Goal: Information Seeking & Learning: Learn about a topic

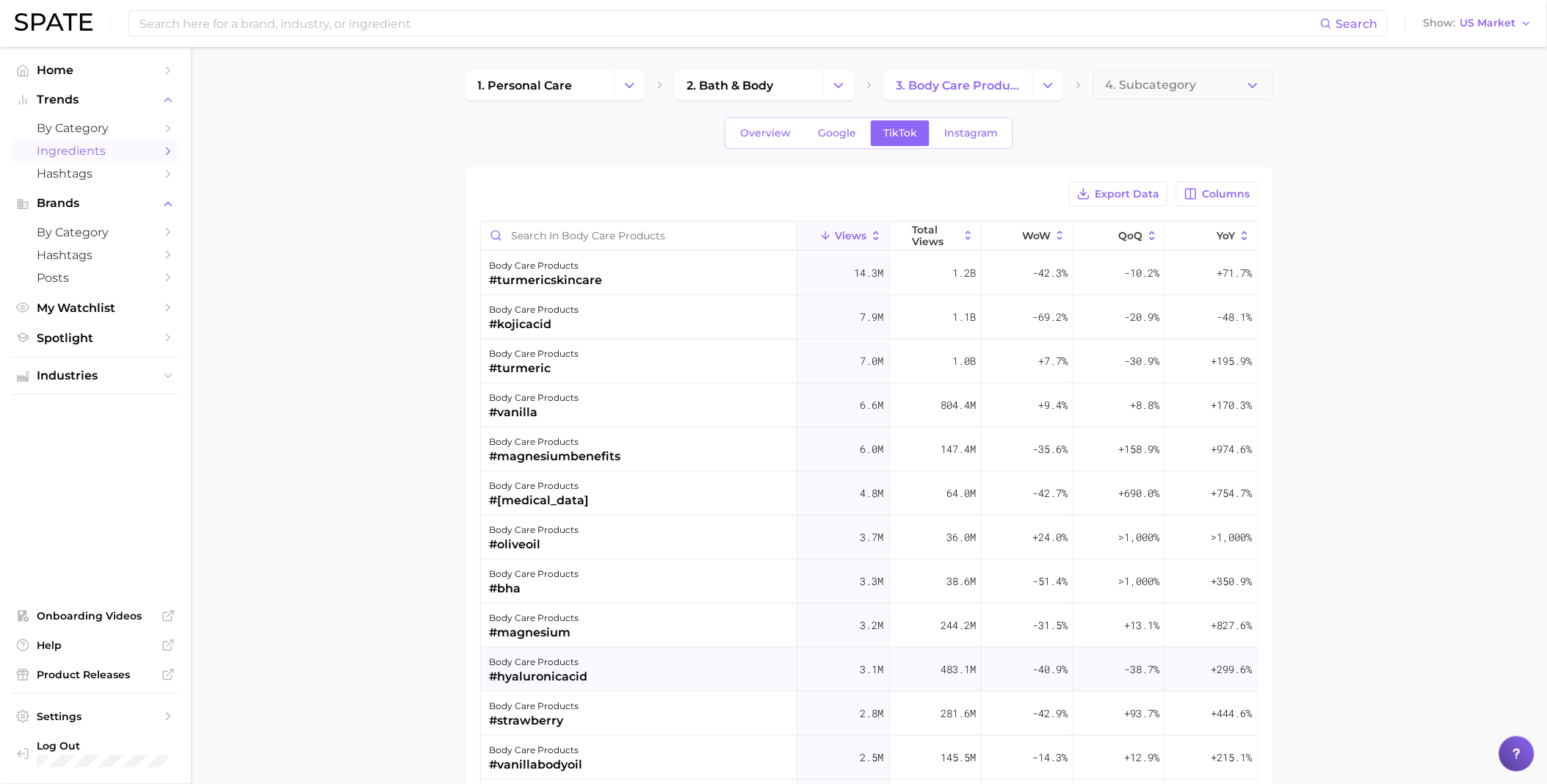
click at [563, 676] on div "#hyaluronicacid" at bounding box center [539, 677] width 99 height 18
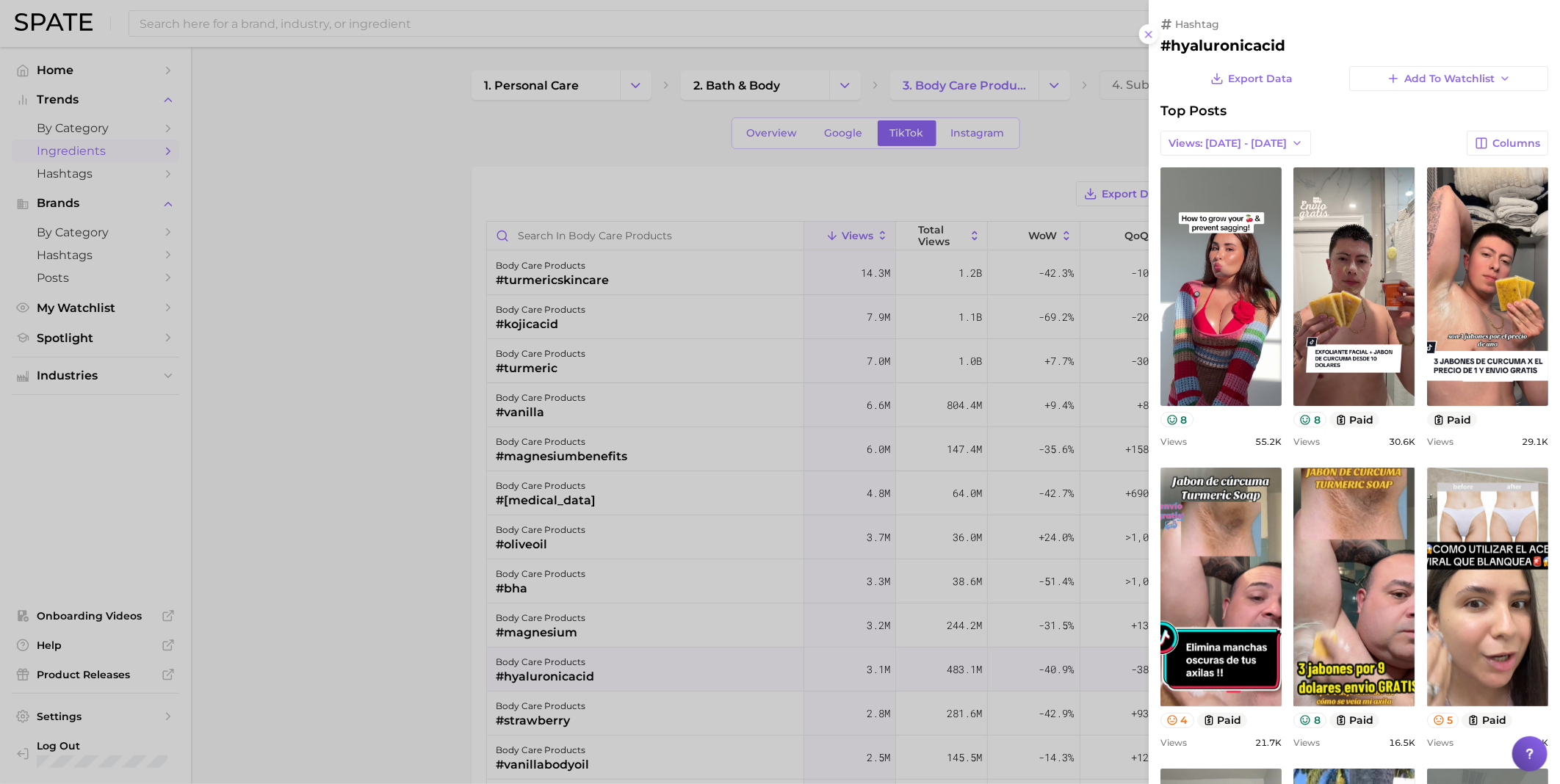
click at [396, 212] on div at bounding box center [780, 392] width 1560 height 784
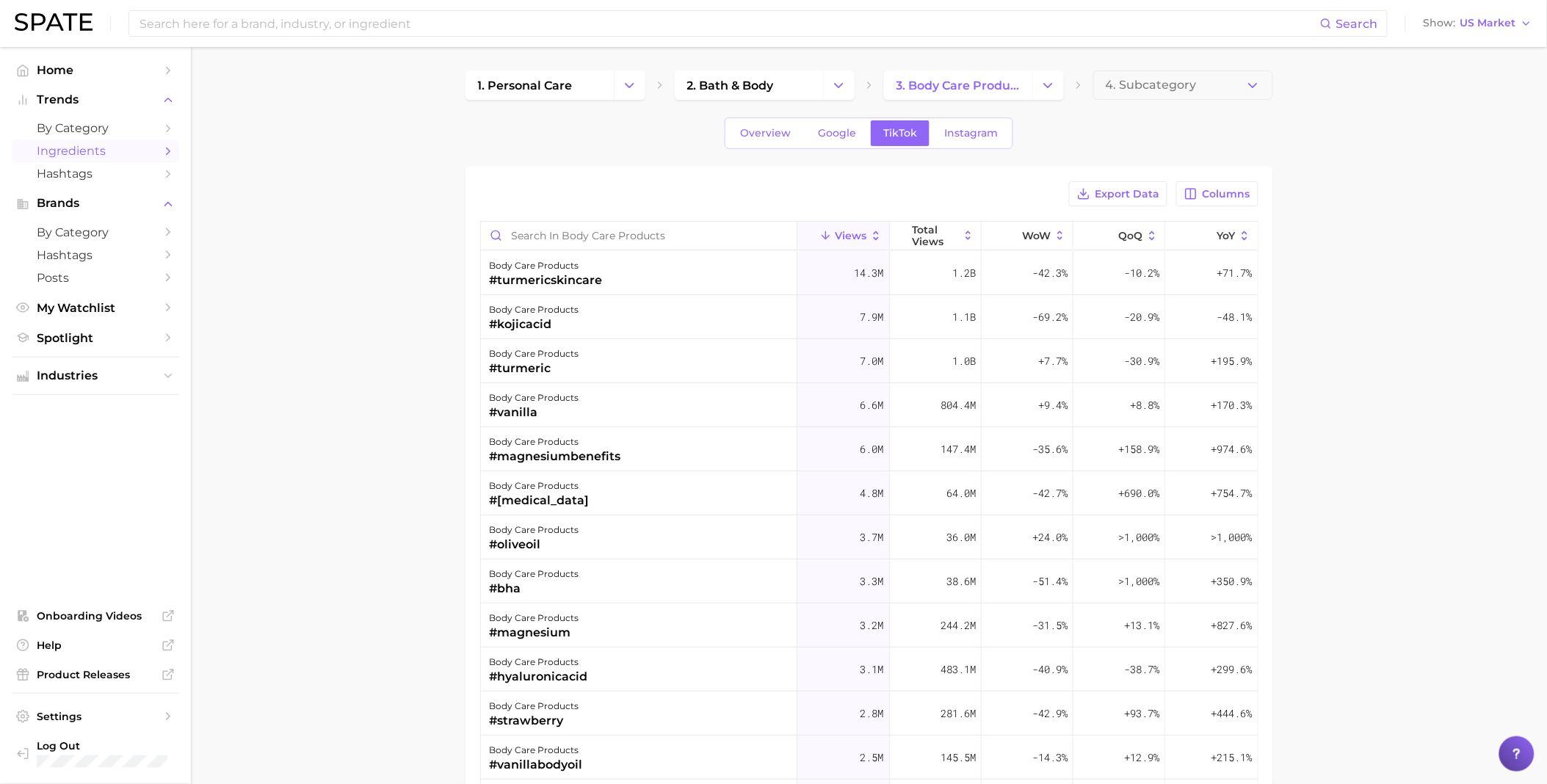
click at [104, 152] on span "Ingredients" at bounding box center [95, 151] width 117 height 14
click at [164, 148] on icon "Sidebar" at bounding box center [168, 151] width 13 height 13
click at [165, 150] on icon "Sidebar" at bounding box center [168, 151] width 13 height 13
click at [167, 149] on polyline "Sidebar" at bounding box center [168, 151] width 4 height 7
click at [111, 155] on span "Ingredients" at bounding box center [95, 151] width 117 height 14
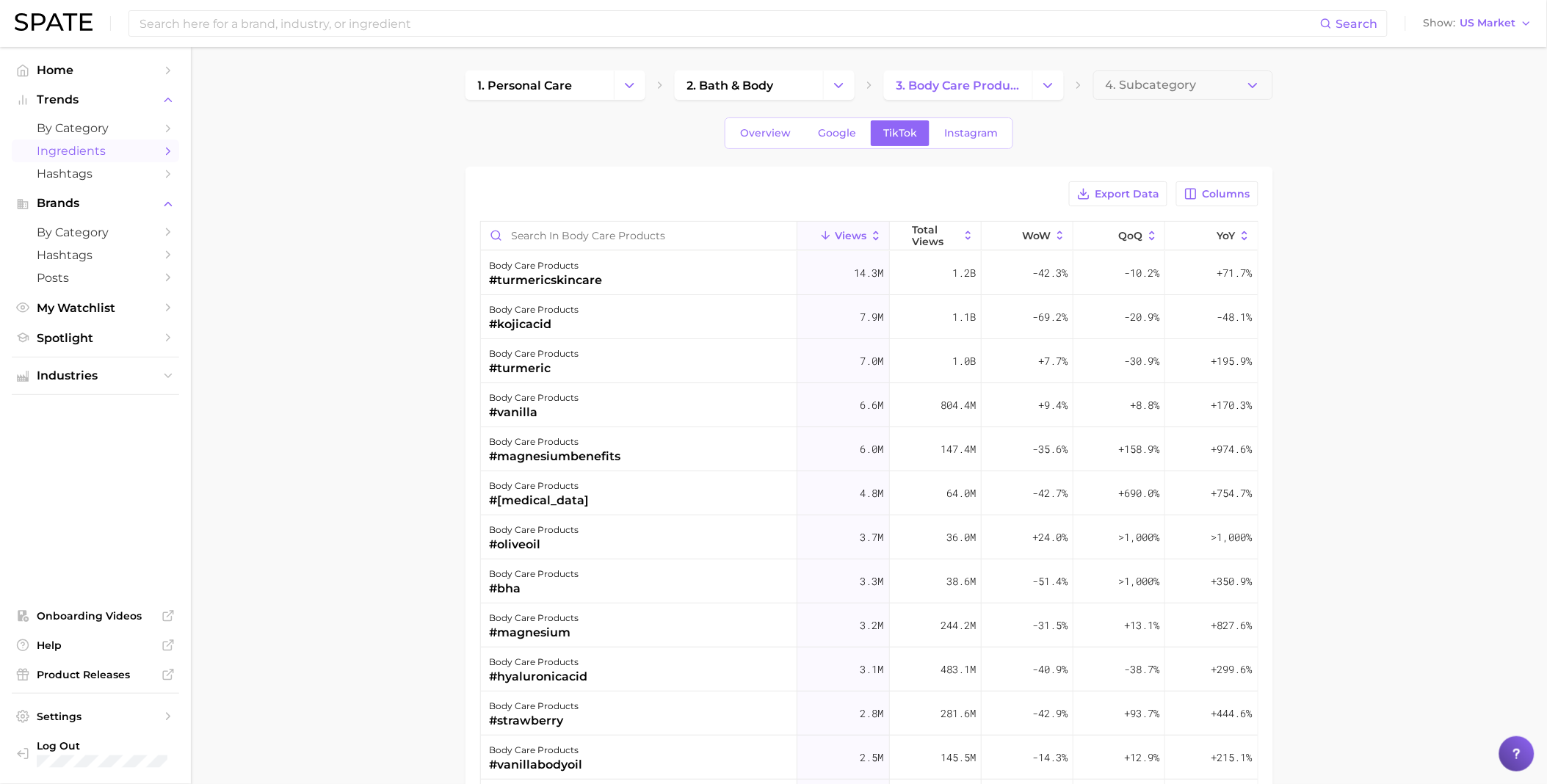
click at [68, 149] on span "Ingredients" at bounding box center [95, 151] width 117 height 14
click at [166, 152] on icon "Sidebar" at bounding box center [168, 151] width 13 height 13
click at [56, 13] on img at bounding box center [53, 22] width 78 height 18
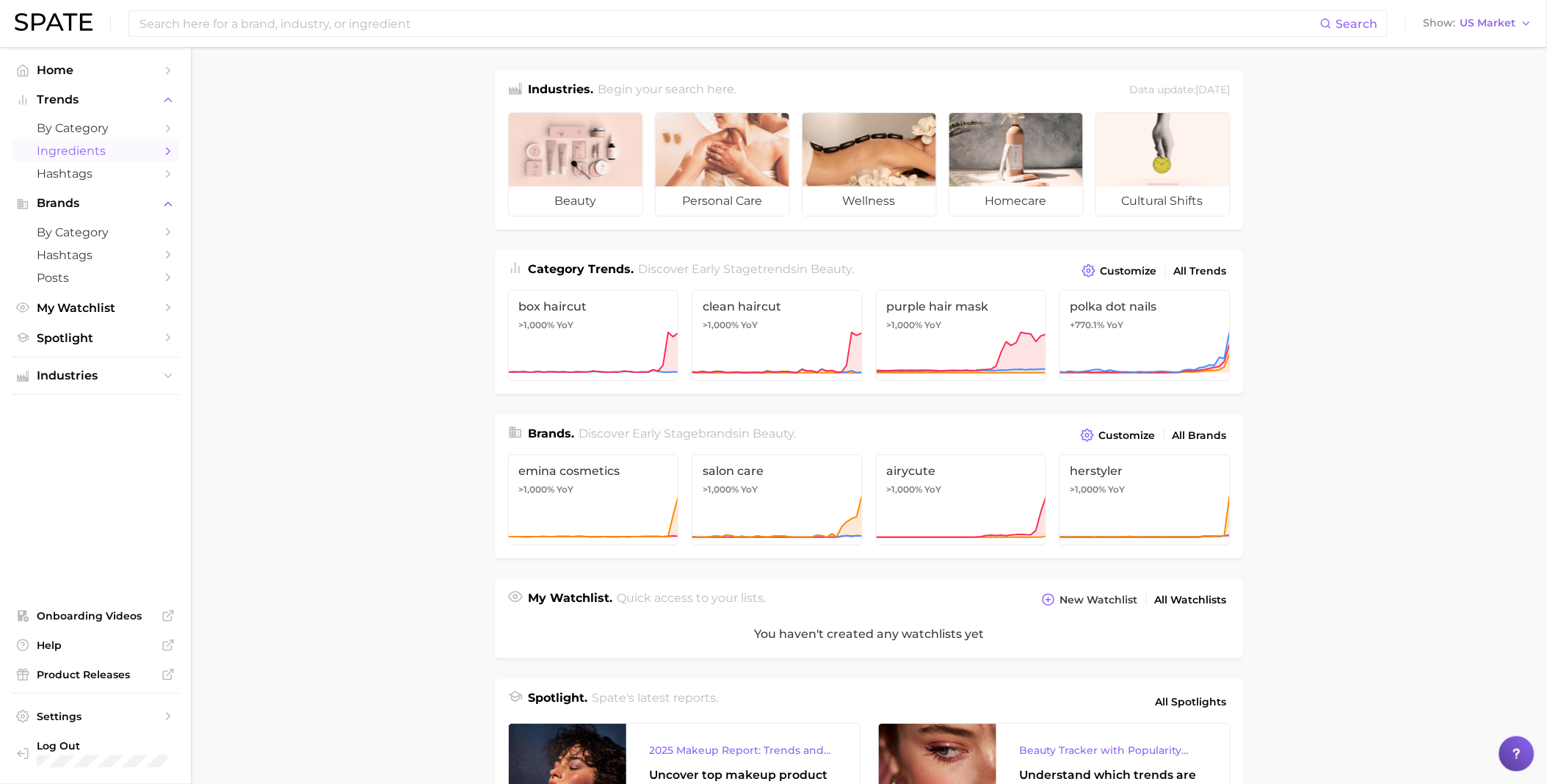
click at [160, 156] on link "Ingredients" at bounding box center [96, 151] width 168 height 23
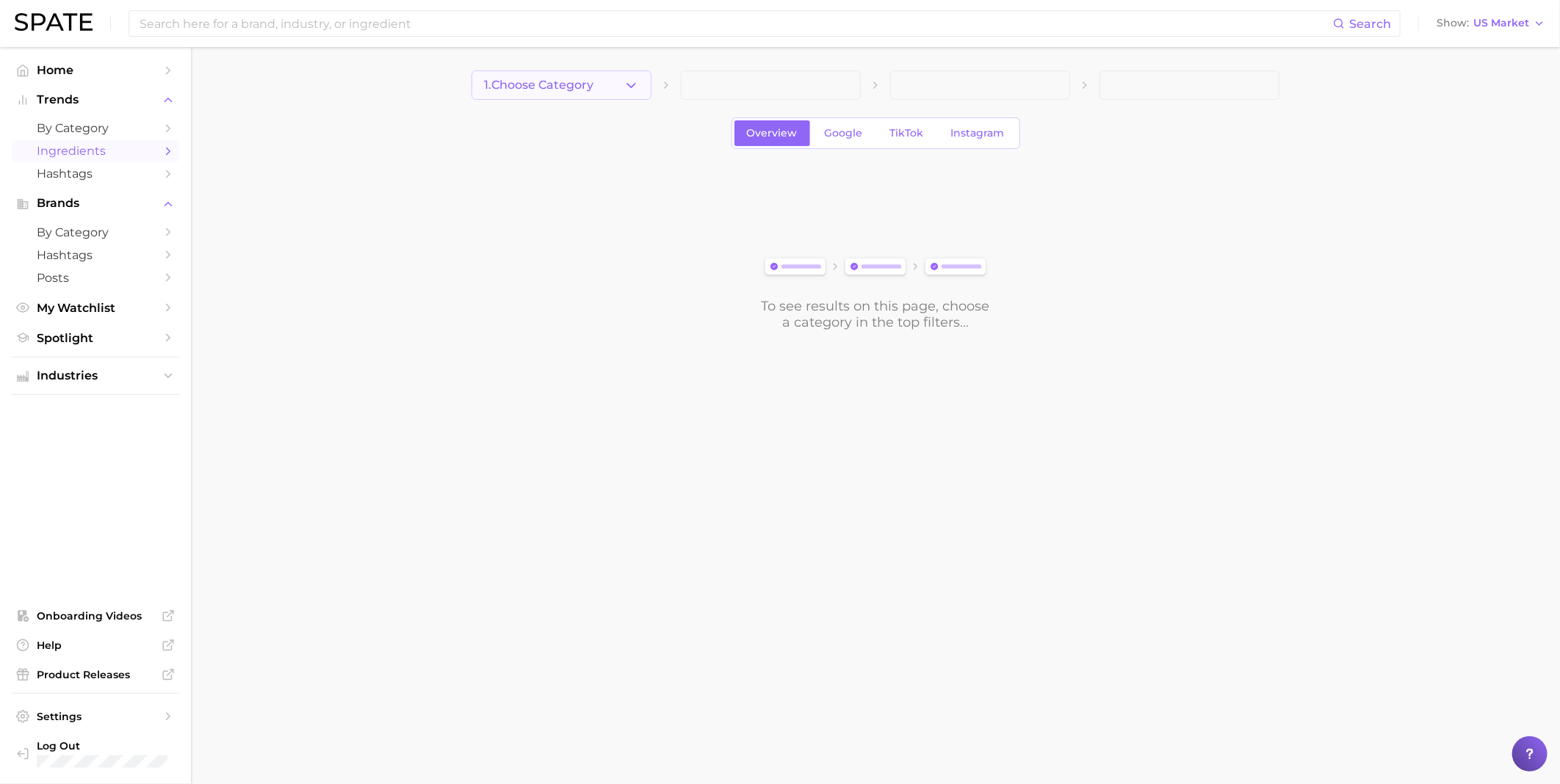
click at [613, 92] on button "1. Choose Category" at bounding box center [561, 86] width 180 height 30
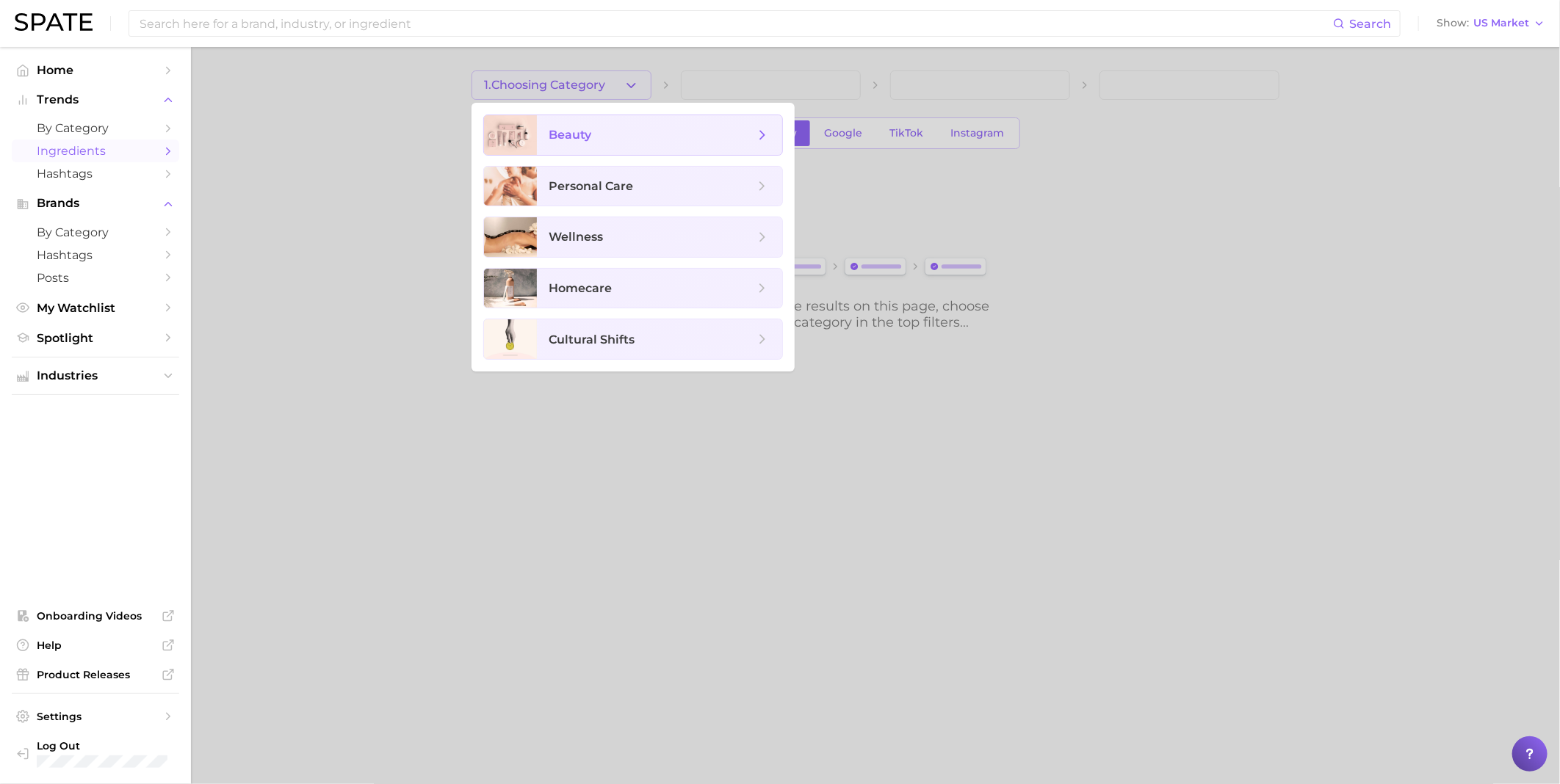
click at [559, 137] on span "beauty" at bounding box center [570, 135] width 42 height 14
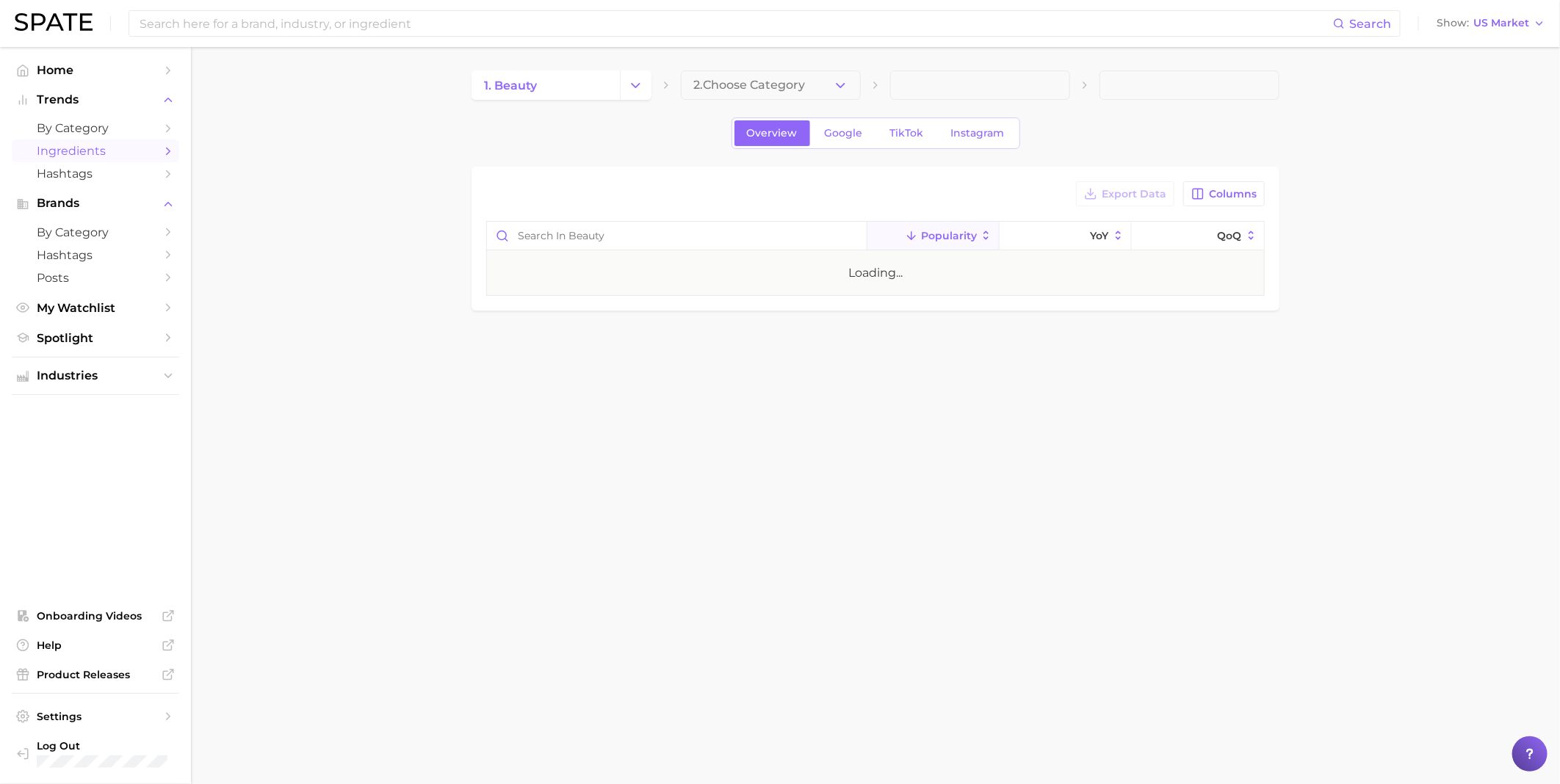
click at [781, 89] on span "2. Choose Category" at bounding box center [748, 85] width 111 height 13
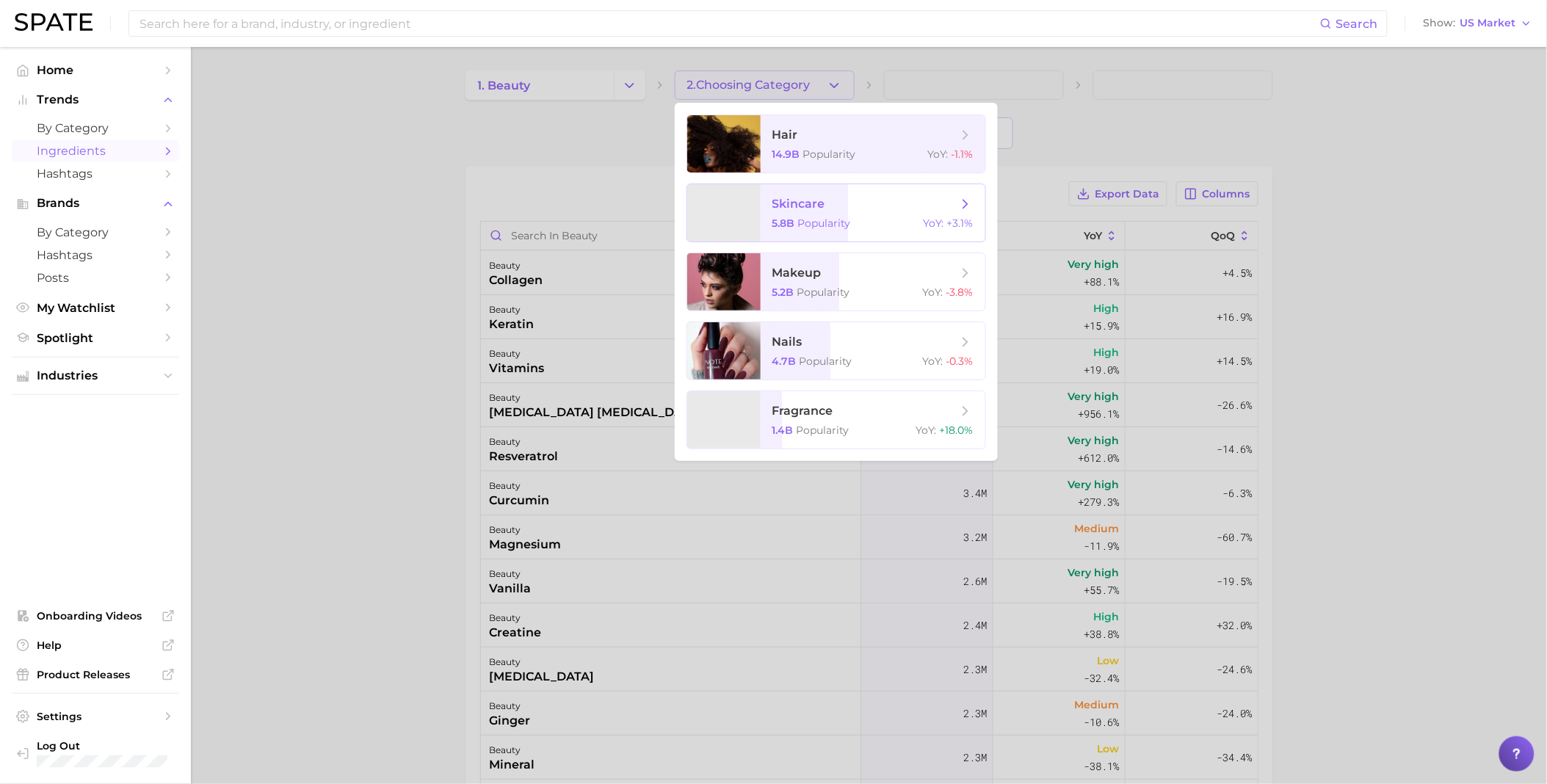
click at [784, 208] on span "skincare" at bounding box center [799, 204] width 53 height 14
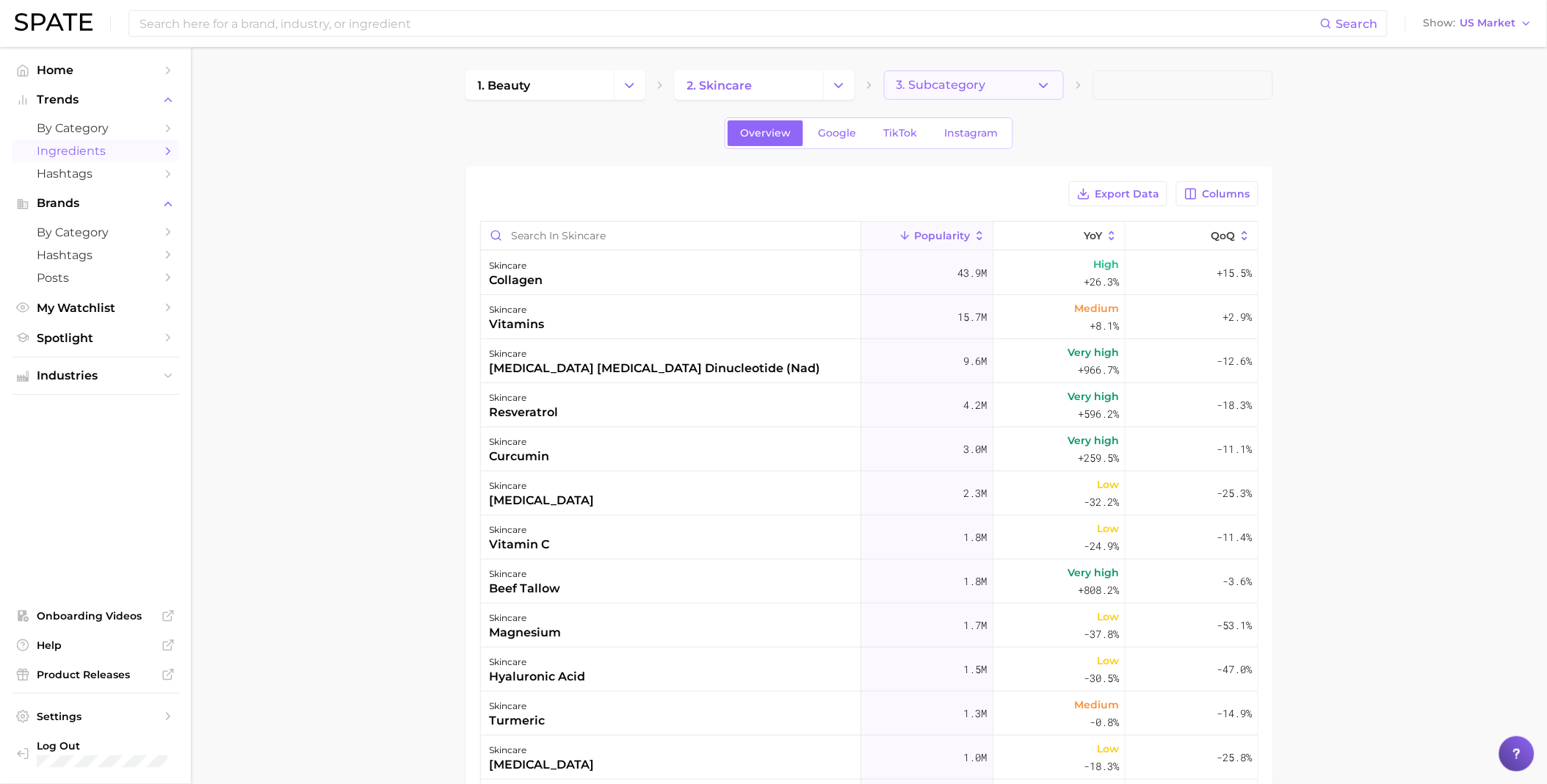
click at [920, 86] on span "3. Subcategory" at bounding box center [941, 85] width 90 height 13
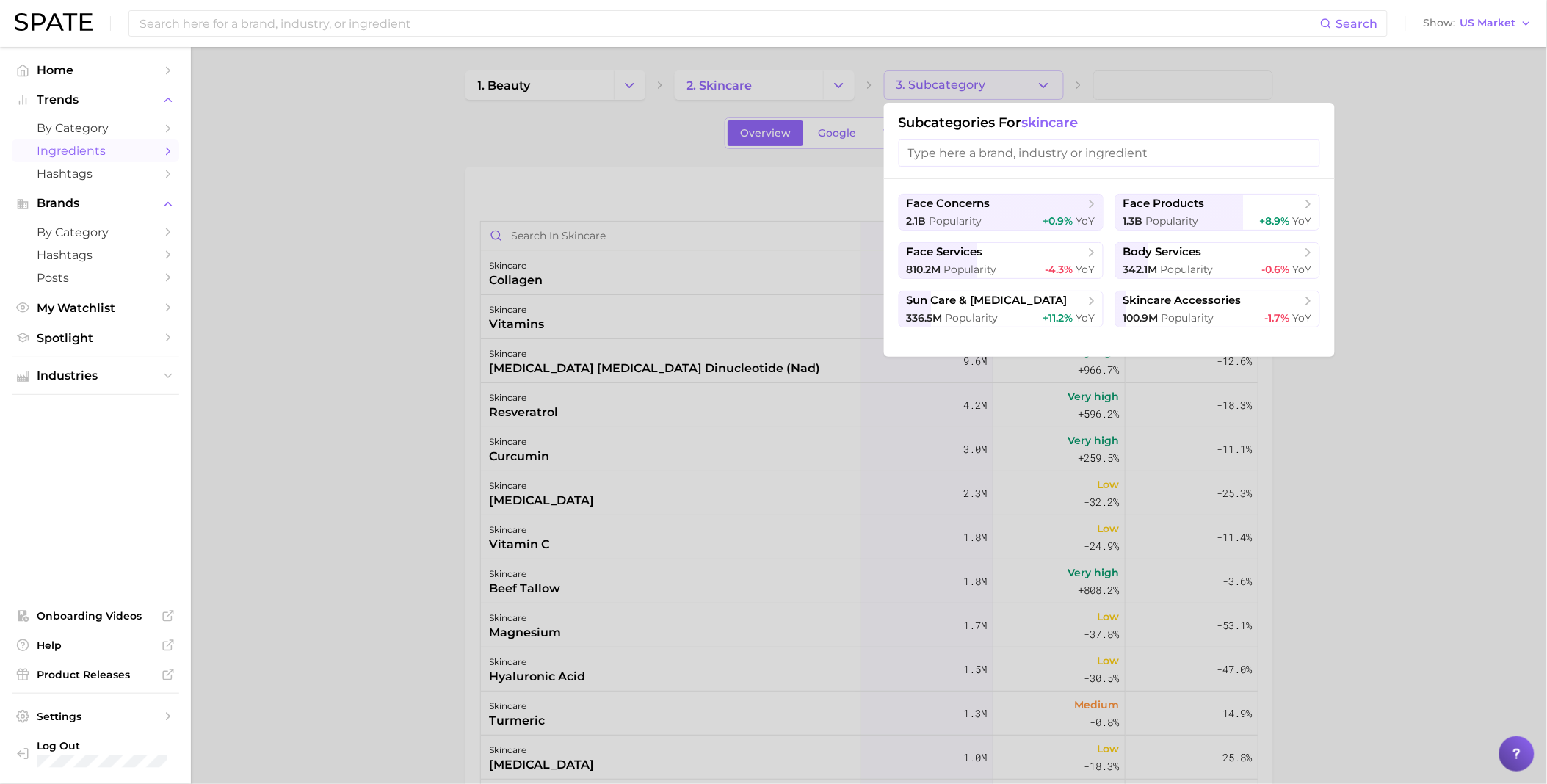
click at [1142, 171] on div "Subcategories for skincare" at bounding box center [1110, 140] width 451 height 76
click at [1140, 162] on input "search" at bounding box center [1110, 154] width 422 height 28
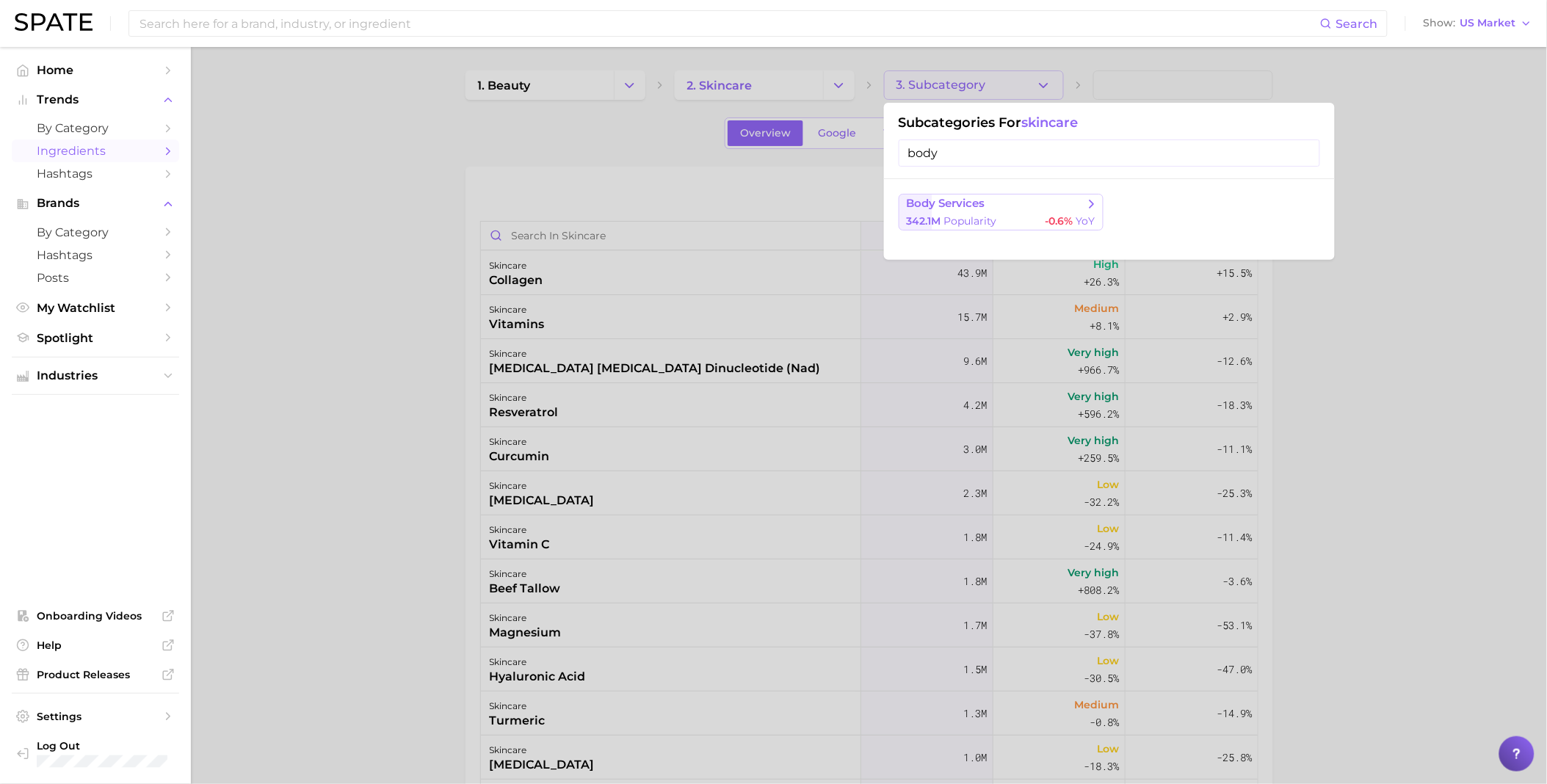
type input "body"
click at [1056, 209] on span "body services" at bounding box center [995, 204] width 178 height 15
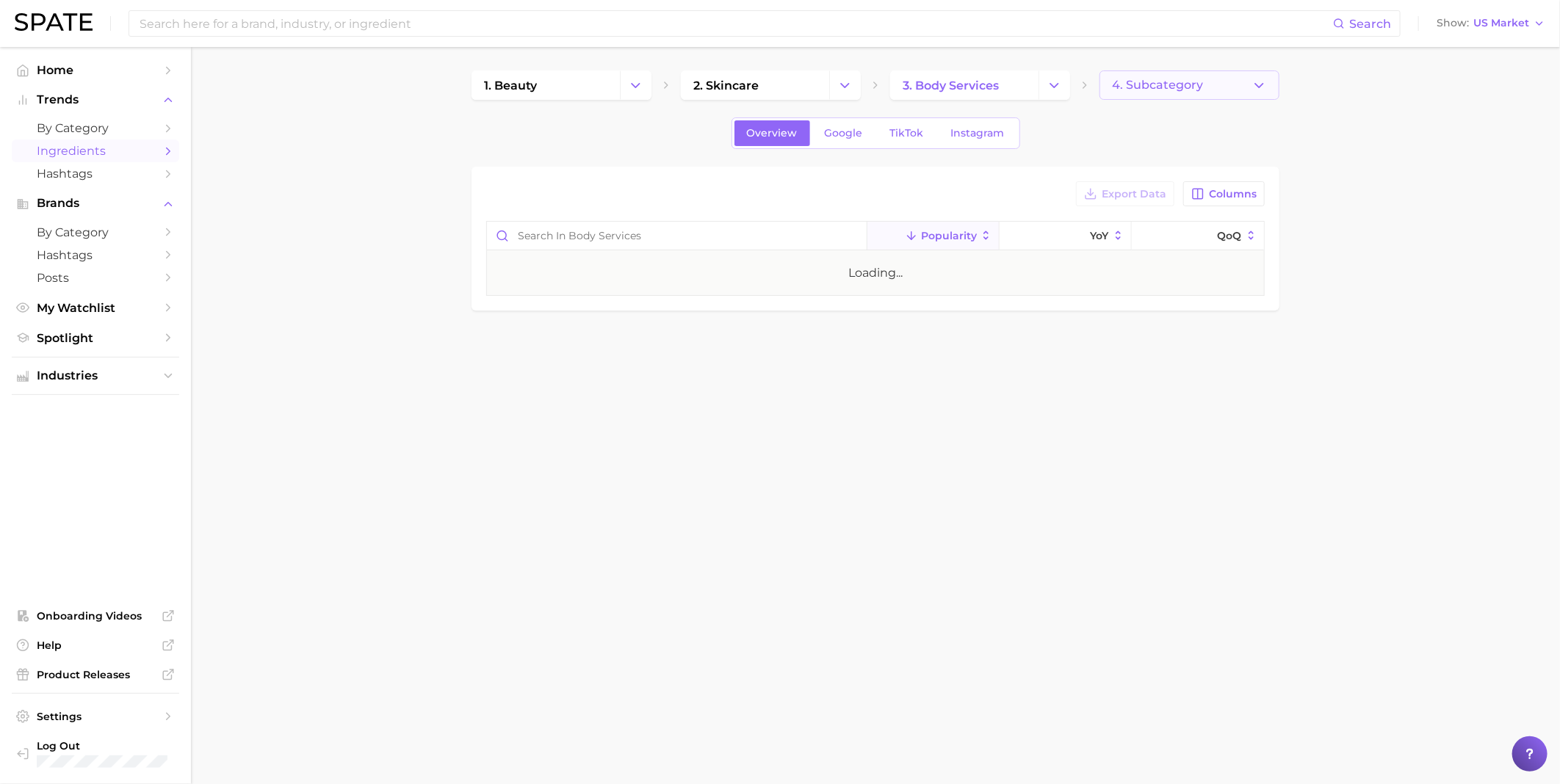
click at [1187, 76] on button "4. Subcategory" at bounding box center [1188, 86] width 180 height 30
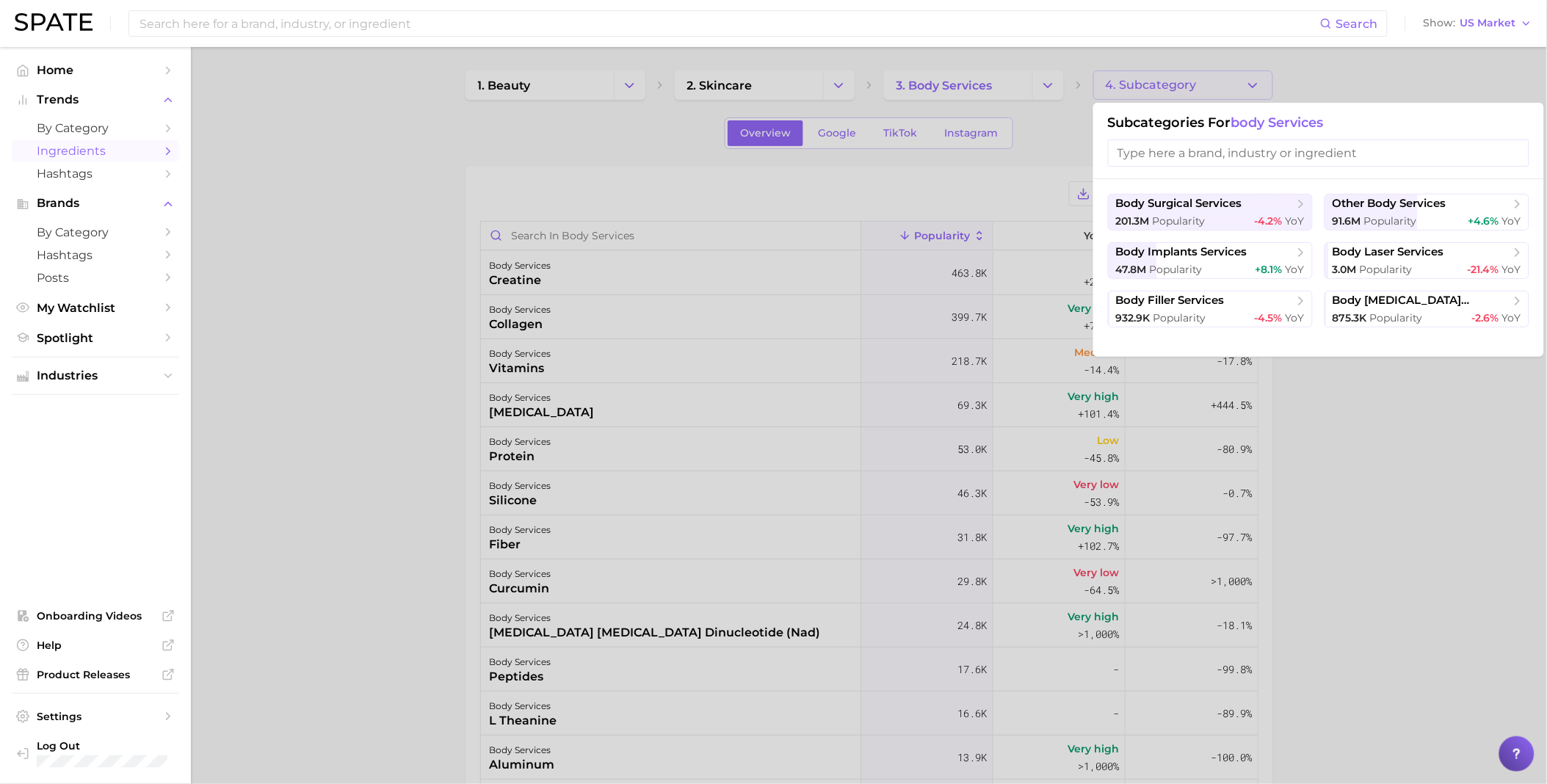
click at [1429, 393] on div at bounding box center [774, 392] width 1547 height 784
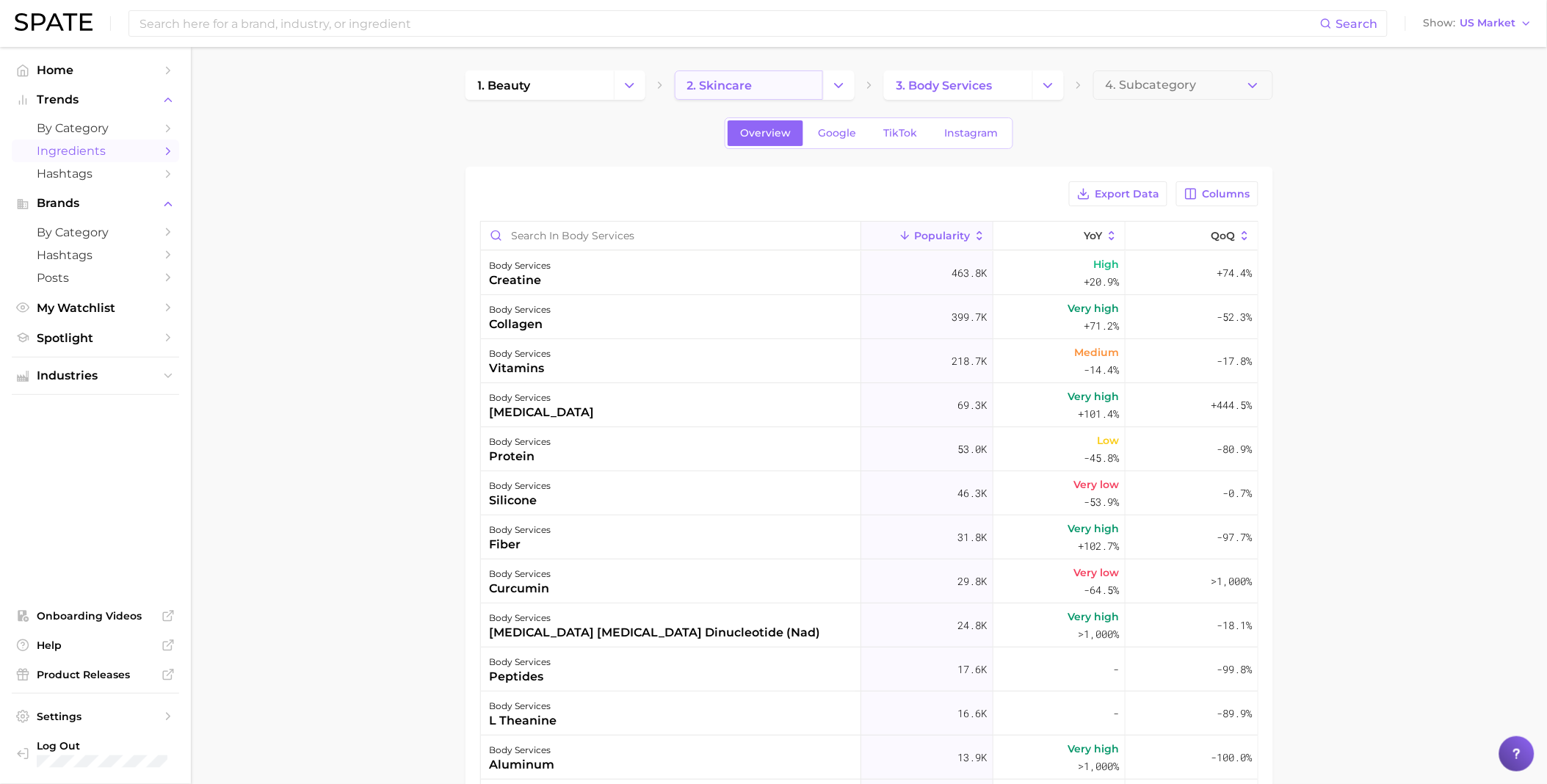
click at [749, 79] on span "2. skincare" at bounding box center [719, 86] width 65 height 14
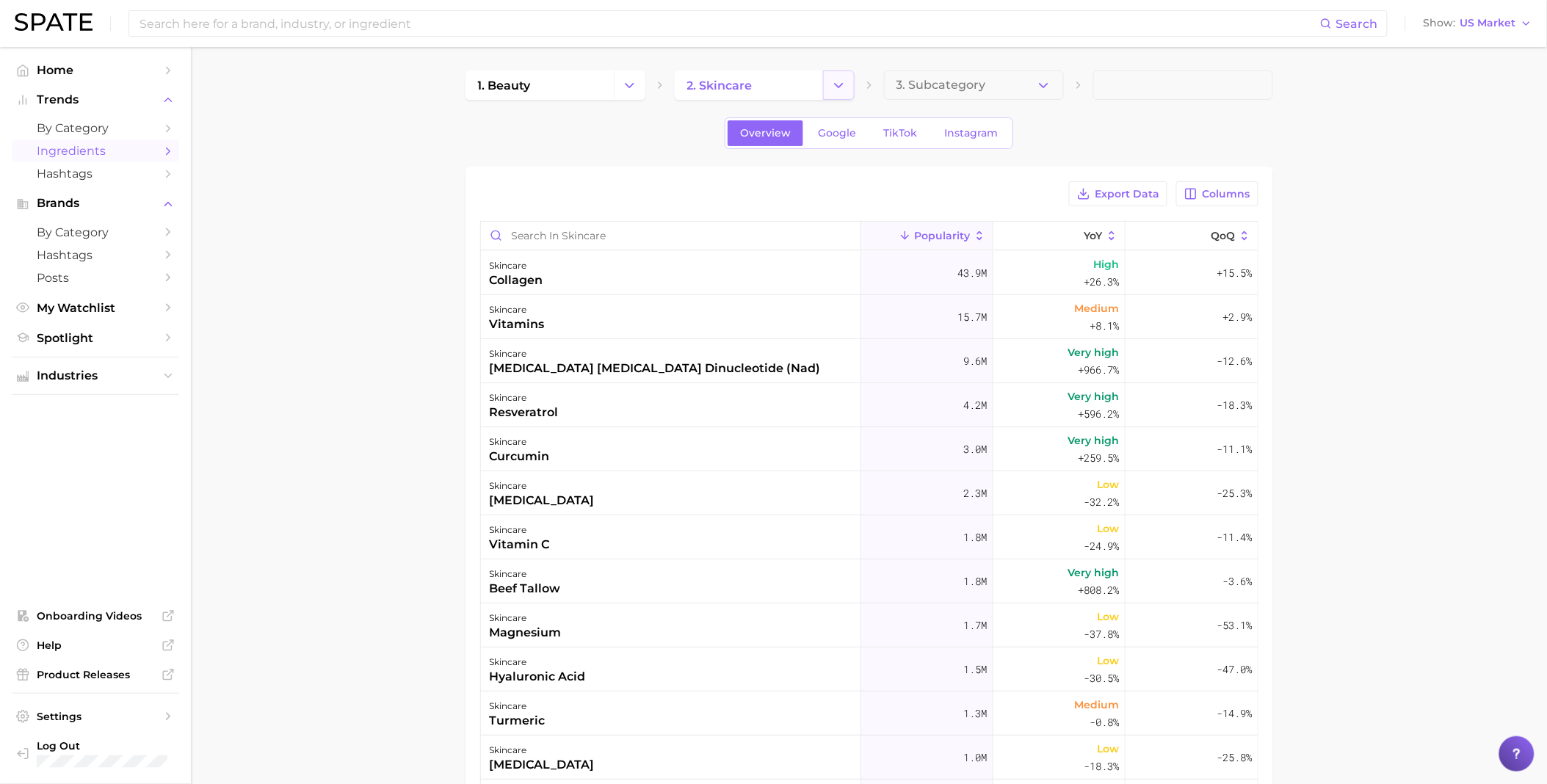
drag, startPoint x: 863, startPoint y: 83, endPoint x: 851, endPoint y: 84, distance: 12.0
click at [859, 83] on div "1. beauty 2. skincare 3. Subcategory" at bounding box center [869, 86] width 808 height 30
click at [848, 84] on button "Change Category" at bounding box center [839, 86] width 32 height 30
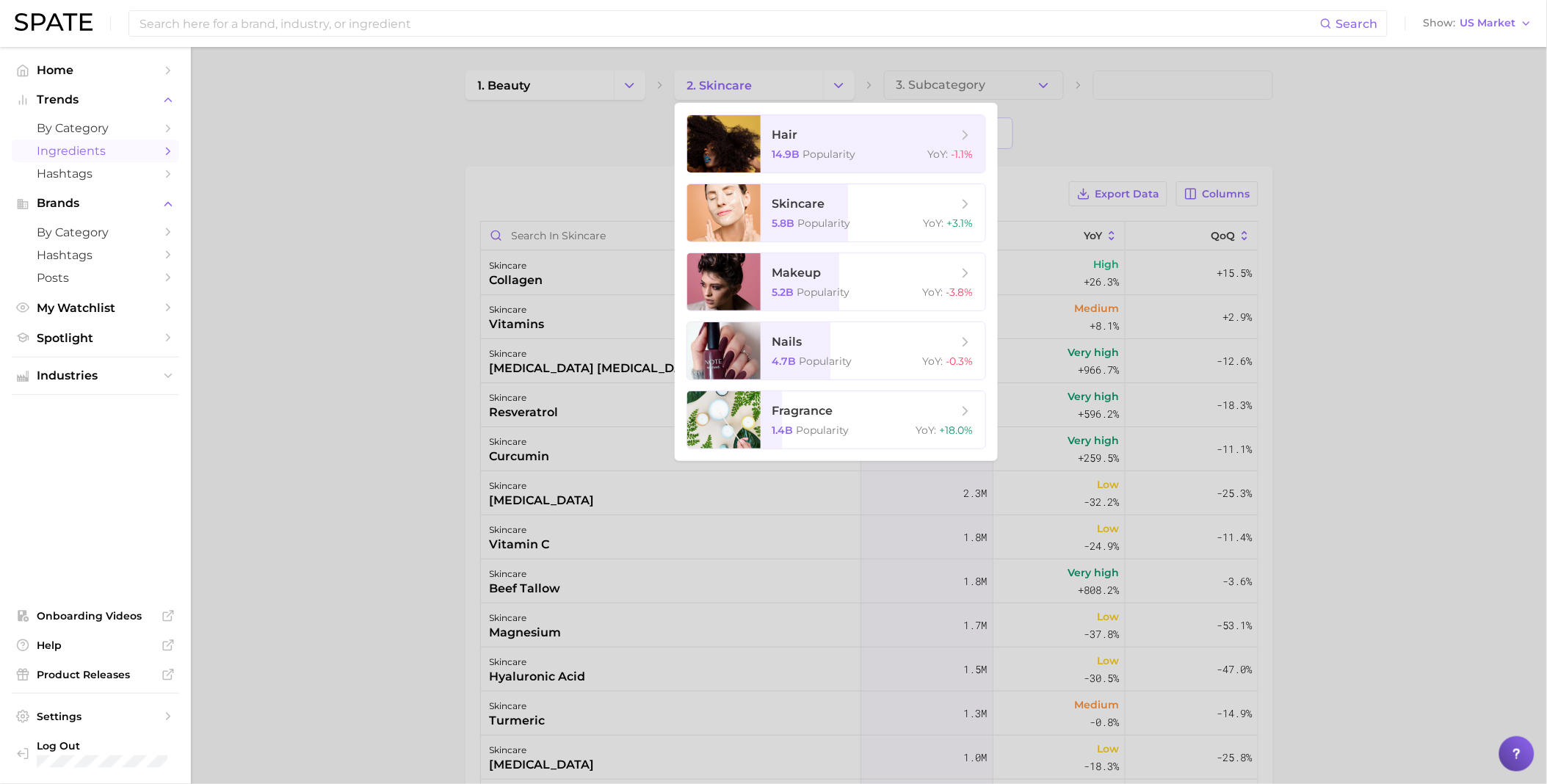
drag, startPoint x: 517, startPoint y: 184, endPoint x: 543, endPoint y: 153, distance: 40.5
click at [519, 181] on div at bounding box center [774, 392] width 1547 height 784
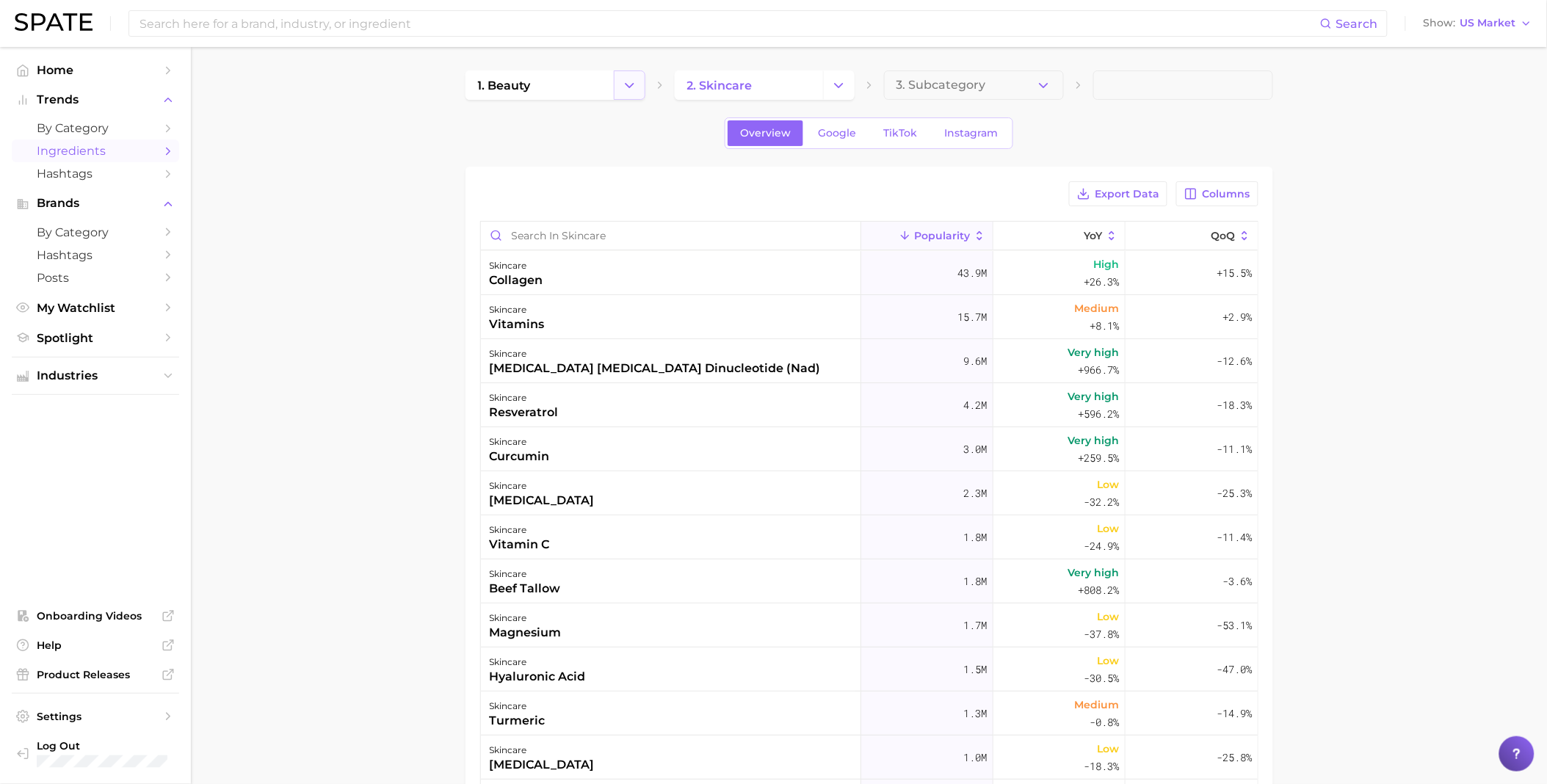
click at [630, 81] on icon "Change Category" at bounding box center [630, 86] width 16 height 16
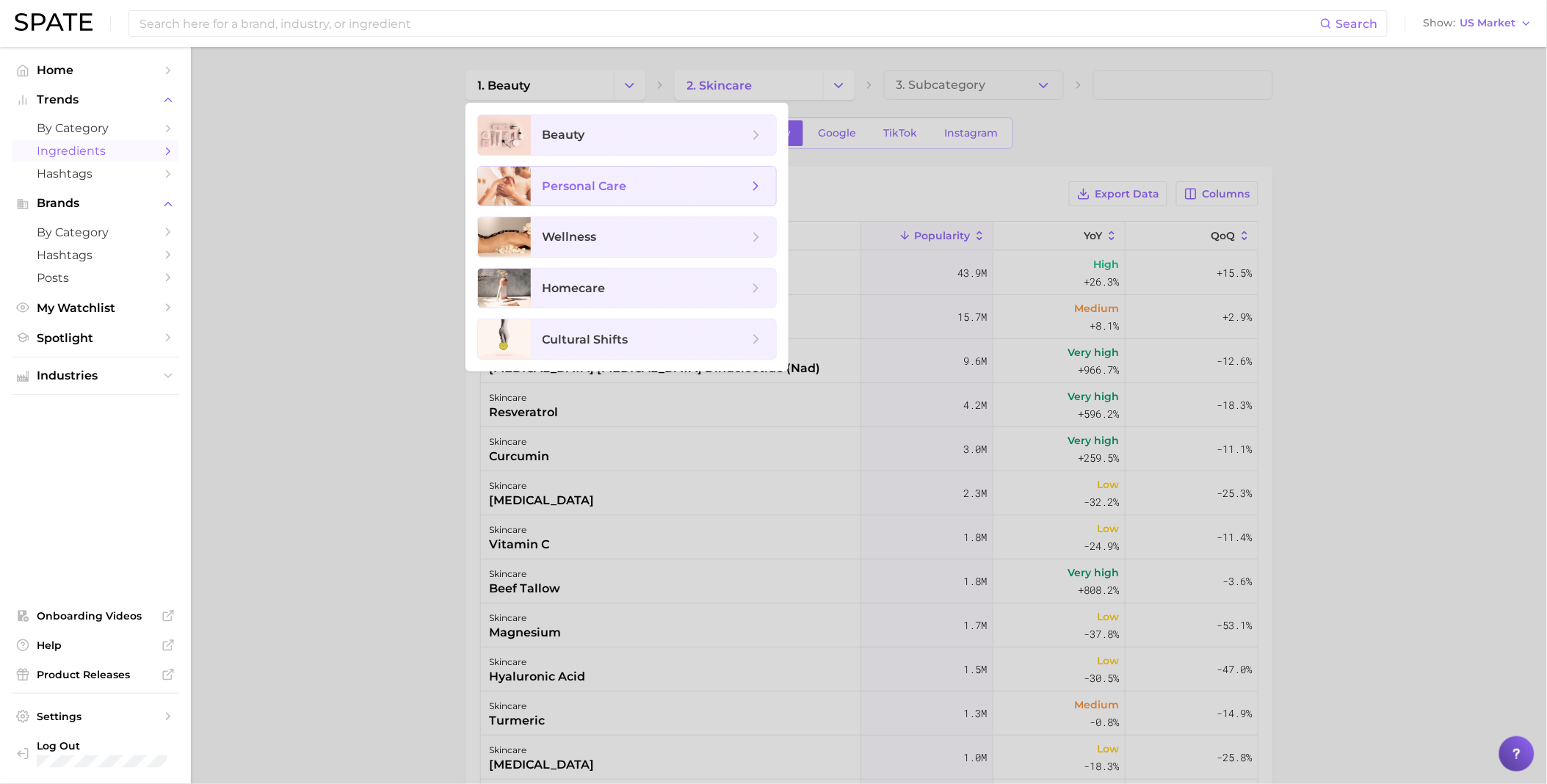
click at [621, 179] on span "personal care" at bounding box center [585, 186] width 85 height 14
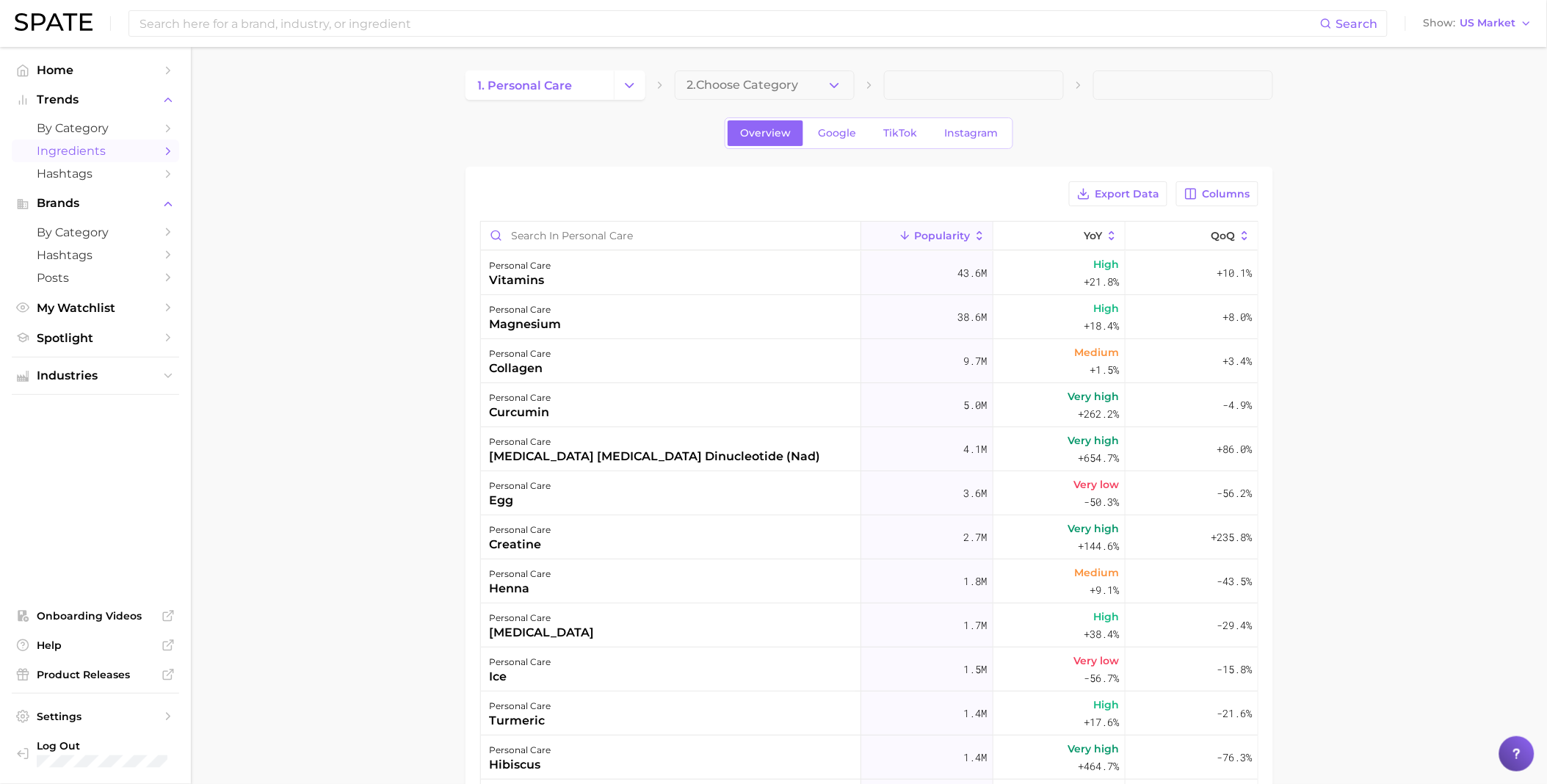
click at [831, 88] on icon "button" at bounding box center [835, 86] width 16 height 16
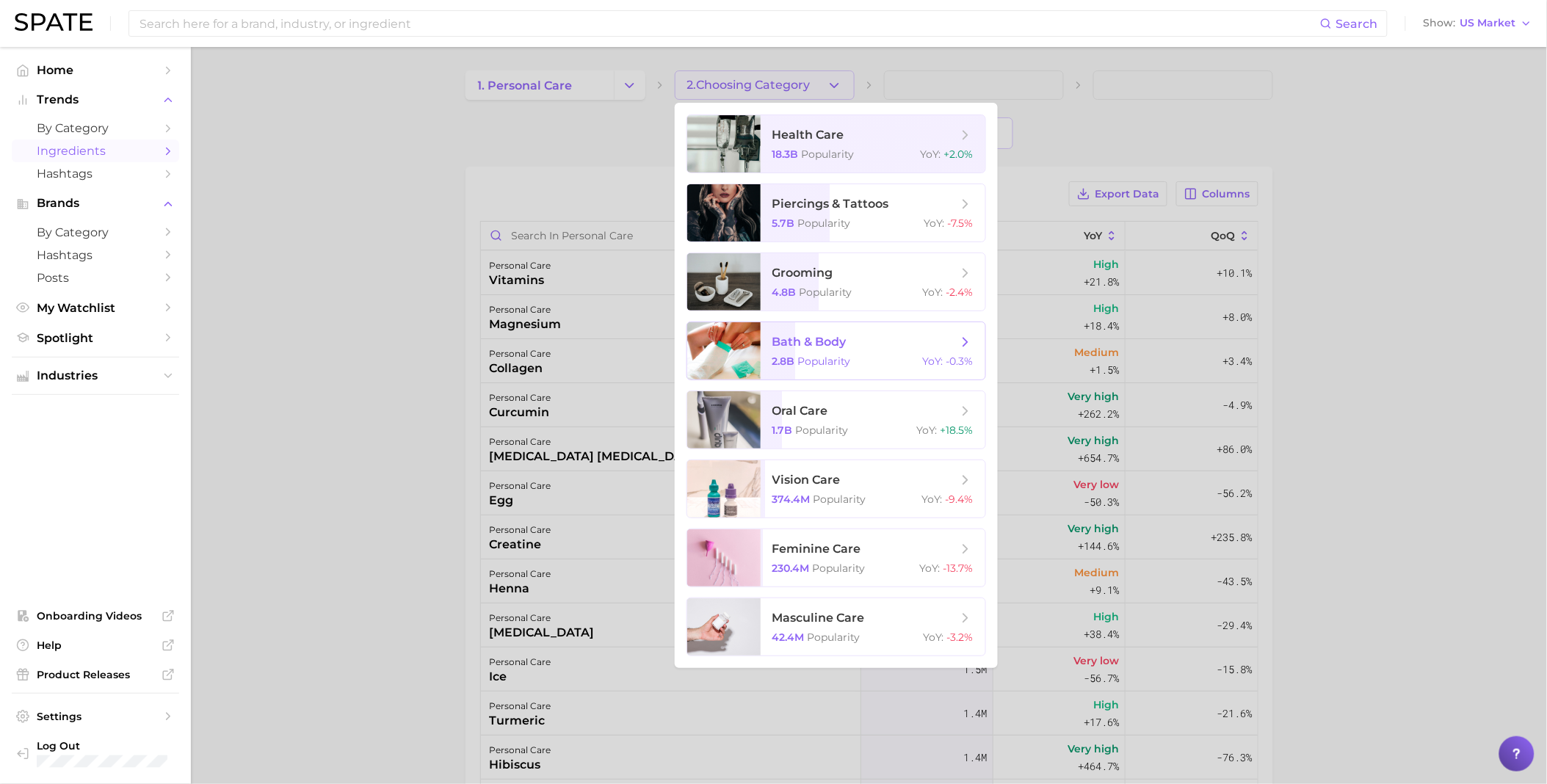
click at [805, 356] on span "Popularity" at bounding box center [825, 360] width 53 height 13
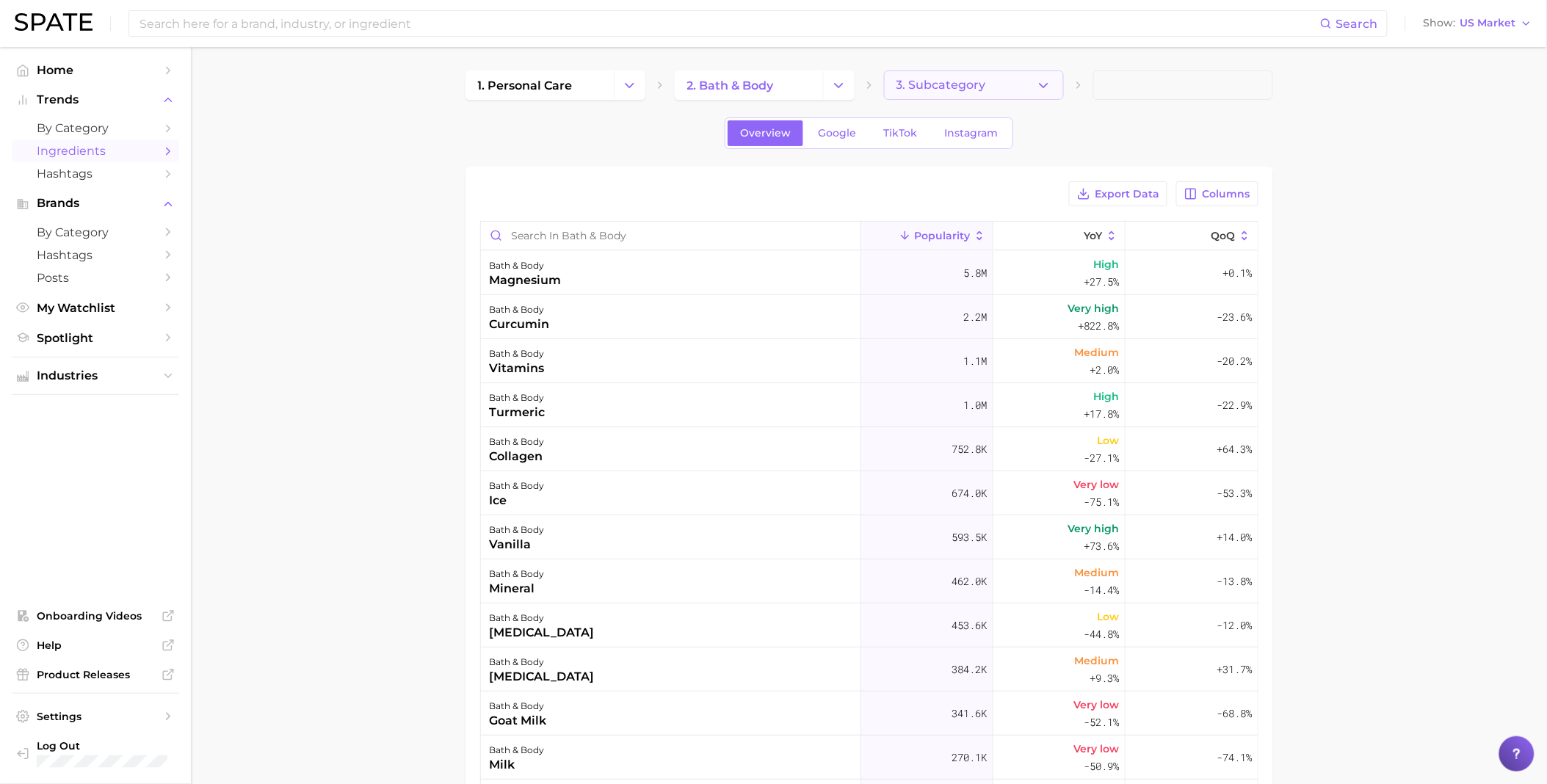
click at [1022, 75] on button "3. Subcategory" at bounding box center [974, 86] width 180 height 30
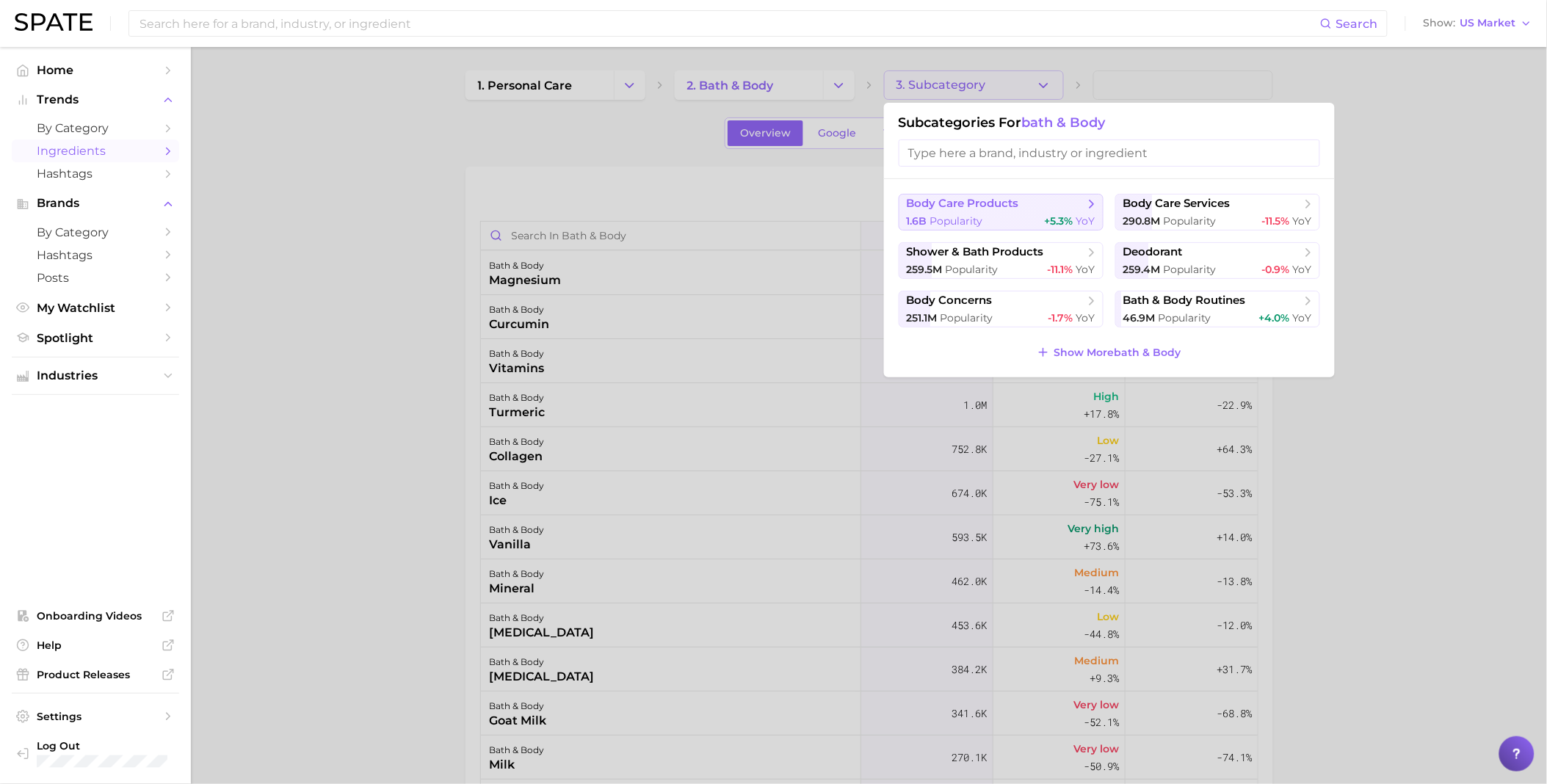
click at [944, 211] on span "body care products" at bounding box center [963, 204] width 112 height 14
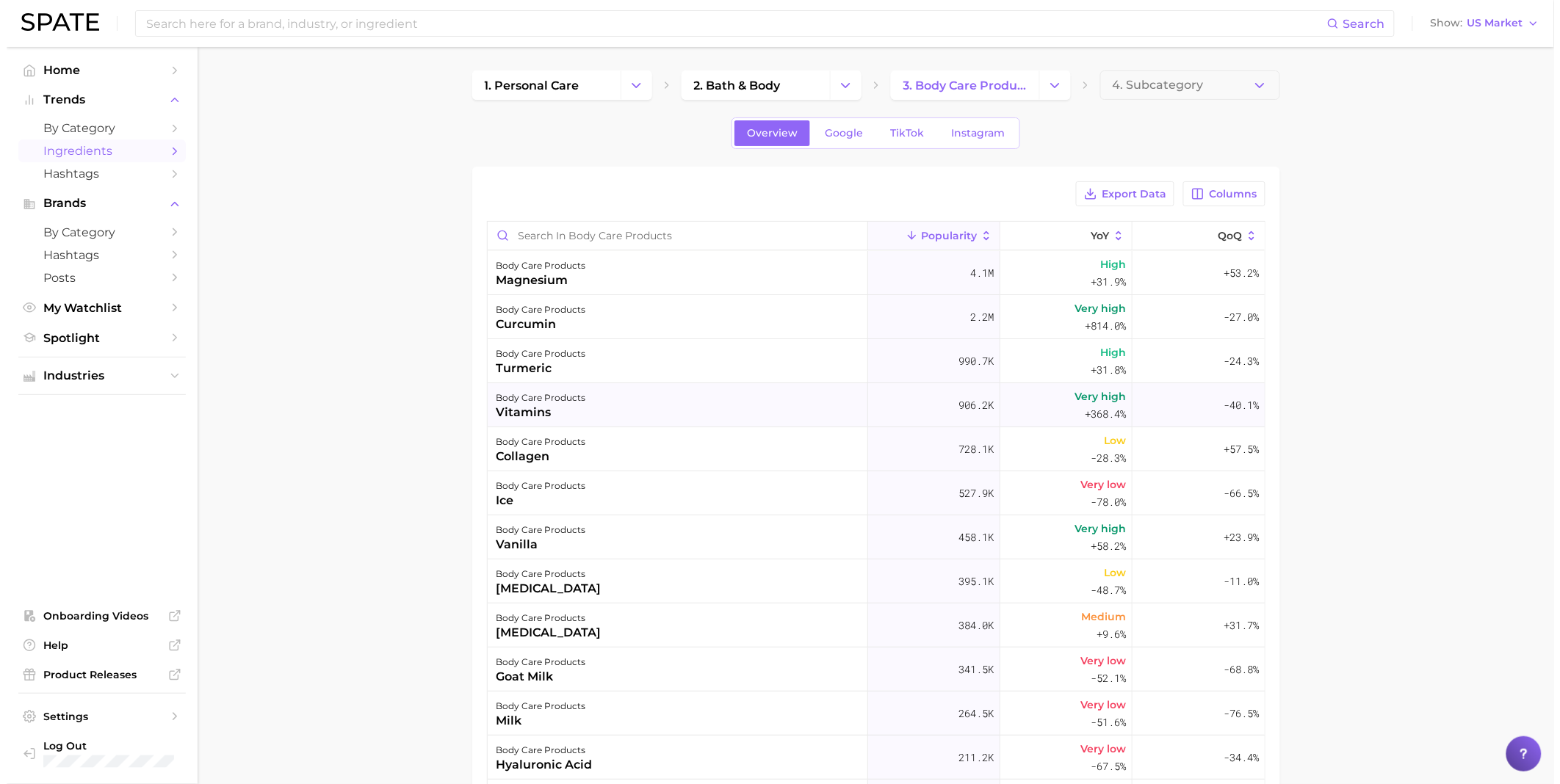
scroll to position [82, 0]
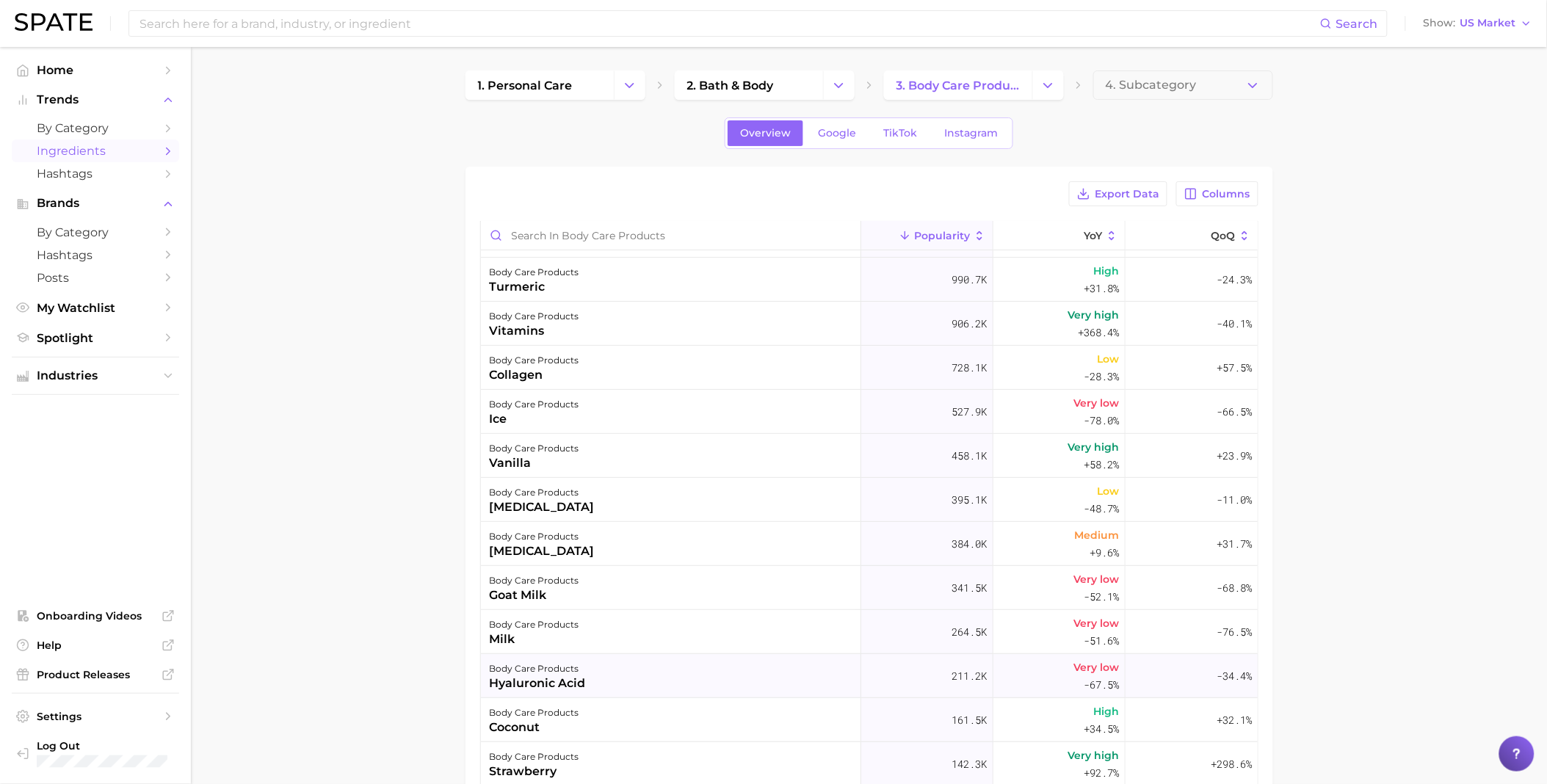
click at [661, 672] on div "body care products [MEDICAL_DATA]" at bounding box center [671, 676] width 380 height 44
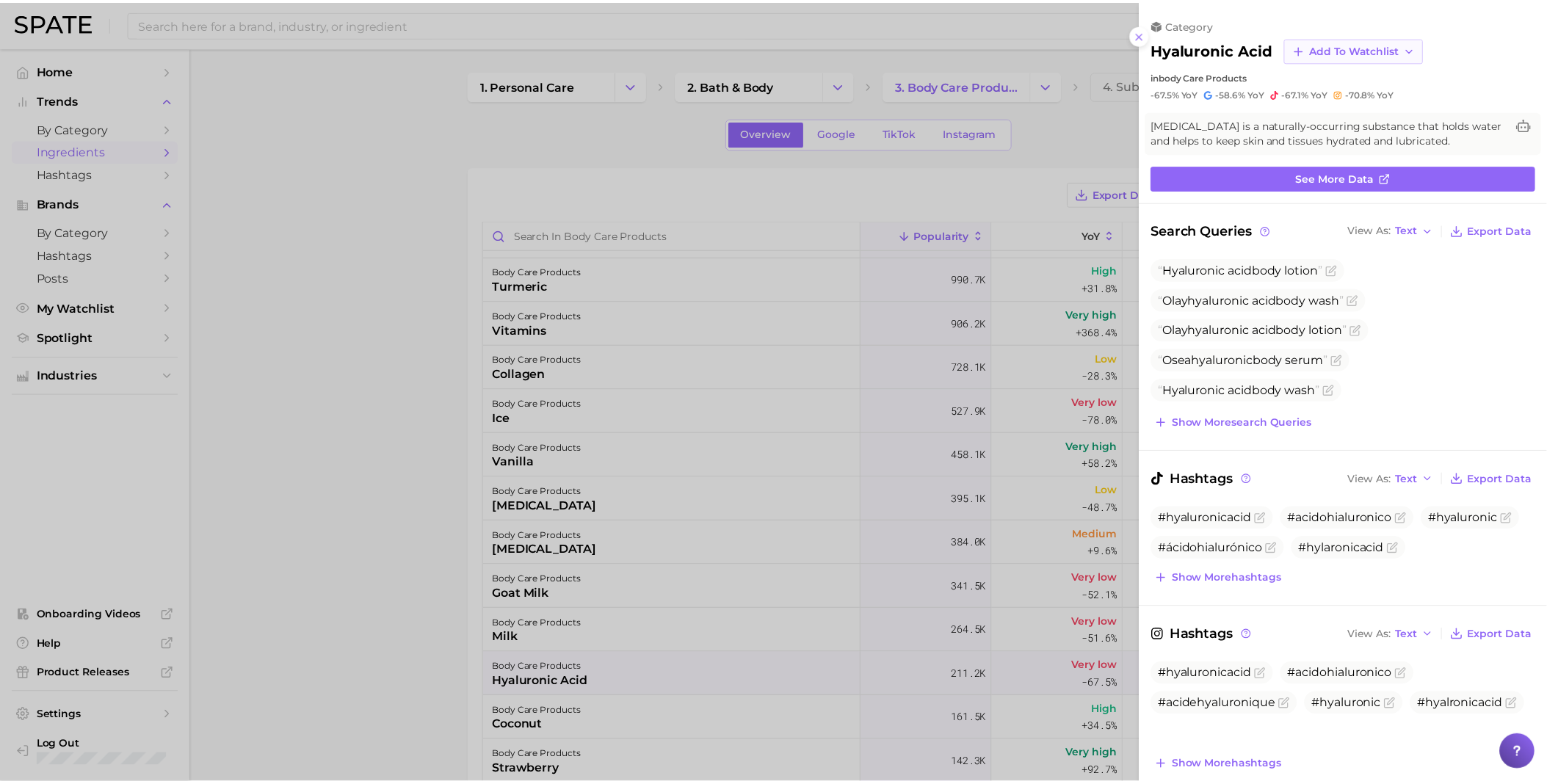
scroll to position [0, 0]
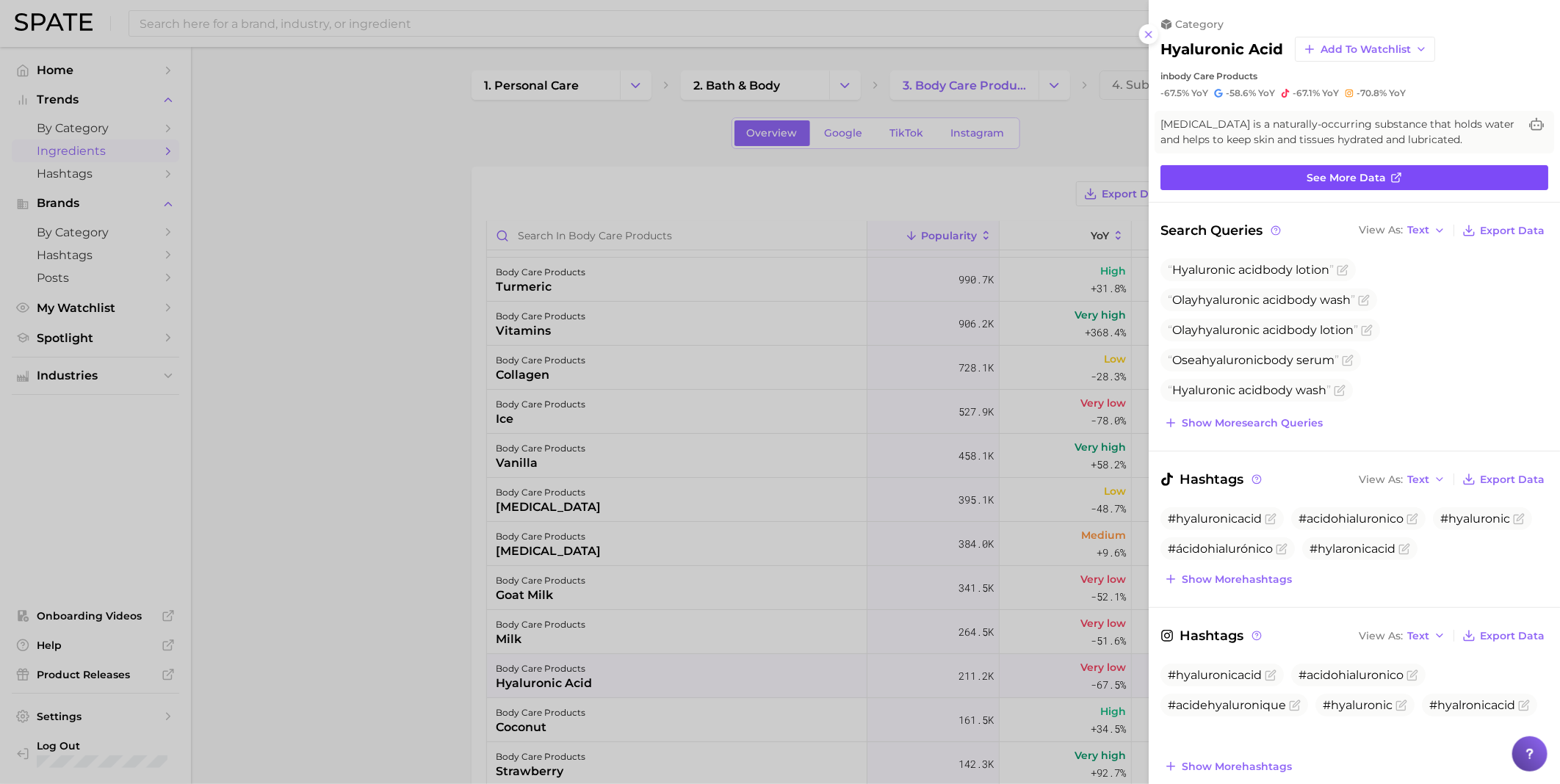
click at [1323, 173] on span "See more data" at bounding box center [1346, 177] width 79 height 13
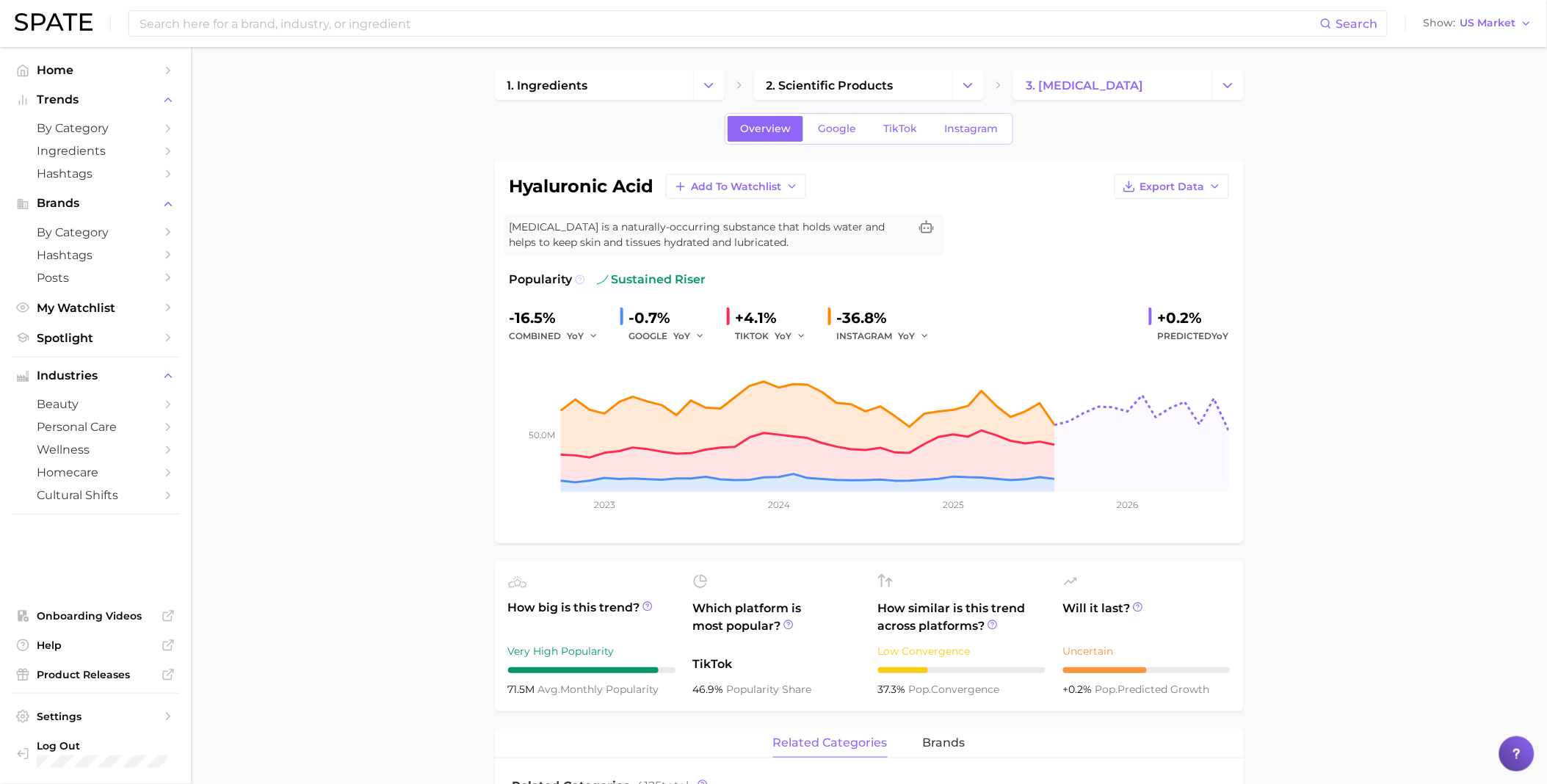
click at [576, 279] on icon at bounding box center [579, 280] width 10 height 10
drag, startPoint x: 698, startPoint y: 281, endPoint x: 611, endPoint y: 281, distance: 87.0
click at [611, 281] on span "sustained riser" at bounding box center [651, 280] width 109 height 18
copy span "sustained rise"
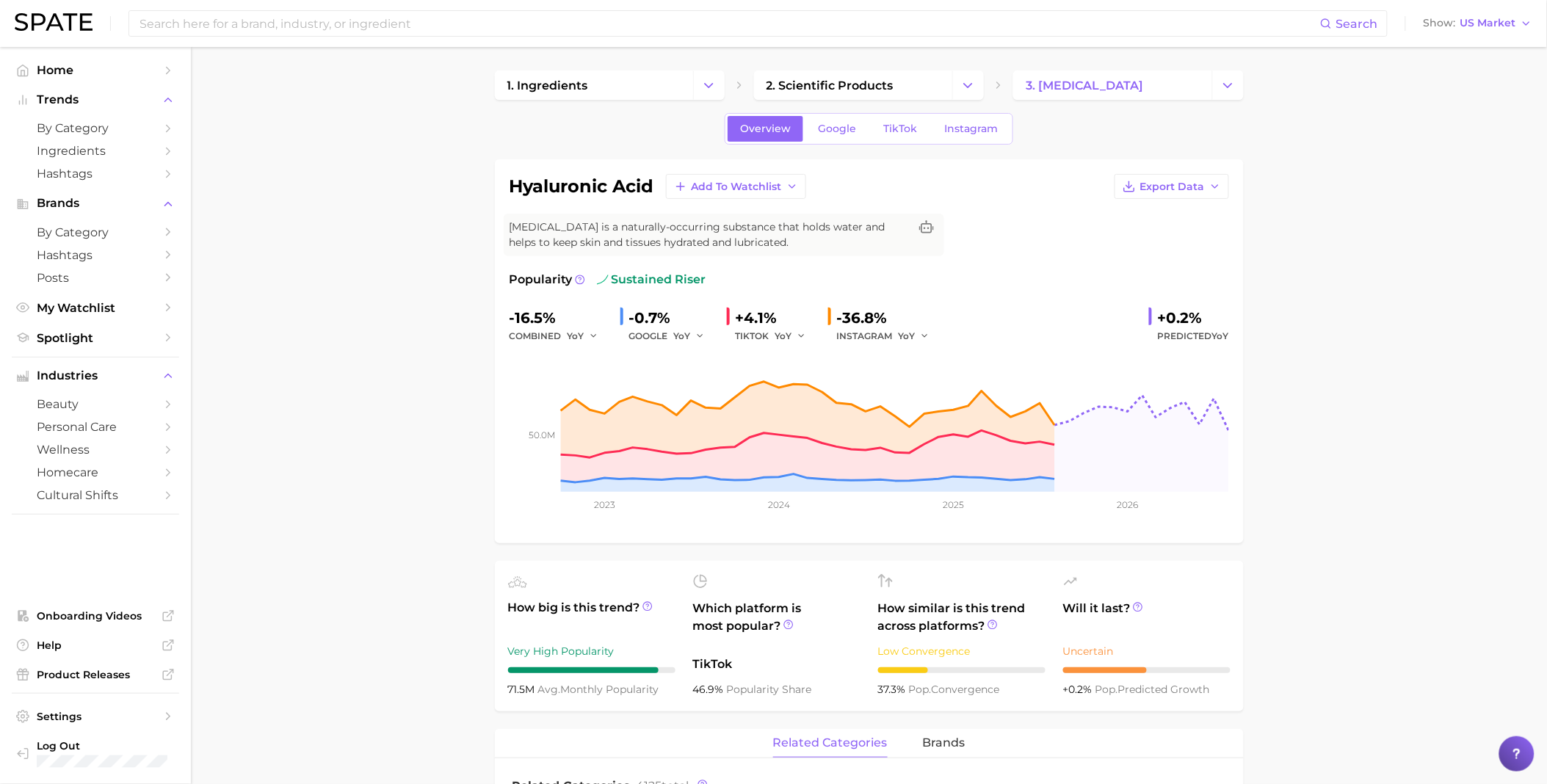
click at [715, 278] on div "Popularity sustained riser" at bounding box center [869, 280] width 719 height 18
drag, startPoint x: 661, startPoint y: 282, endPoint x: 630, endPoint y: 283, distance: 31.0
click at [630, 283] on div "Popularity sustained riser" at bounding box center [869, 280] width 719 height 18
click at [630, 283] on span "sustained riser" at bounding box center [651, 280] width 109 height 18
drag, startPoint x: 706, startPoint y: 278, endPoint x: 698, endPoint y: 284, distance: 10.0
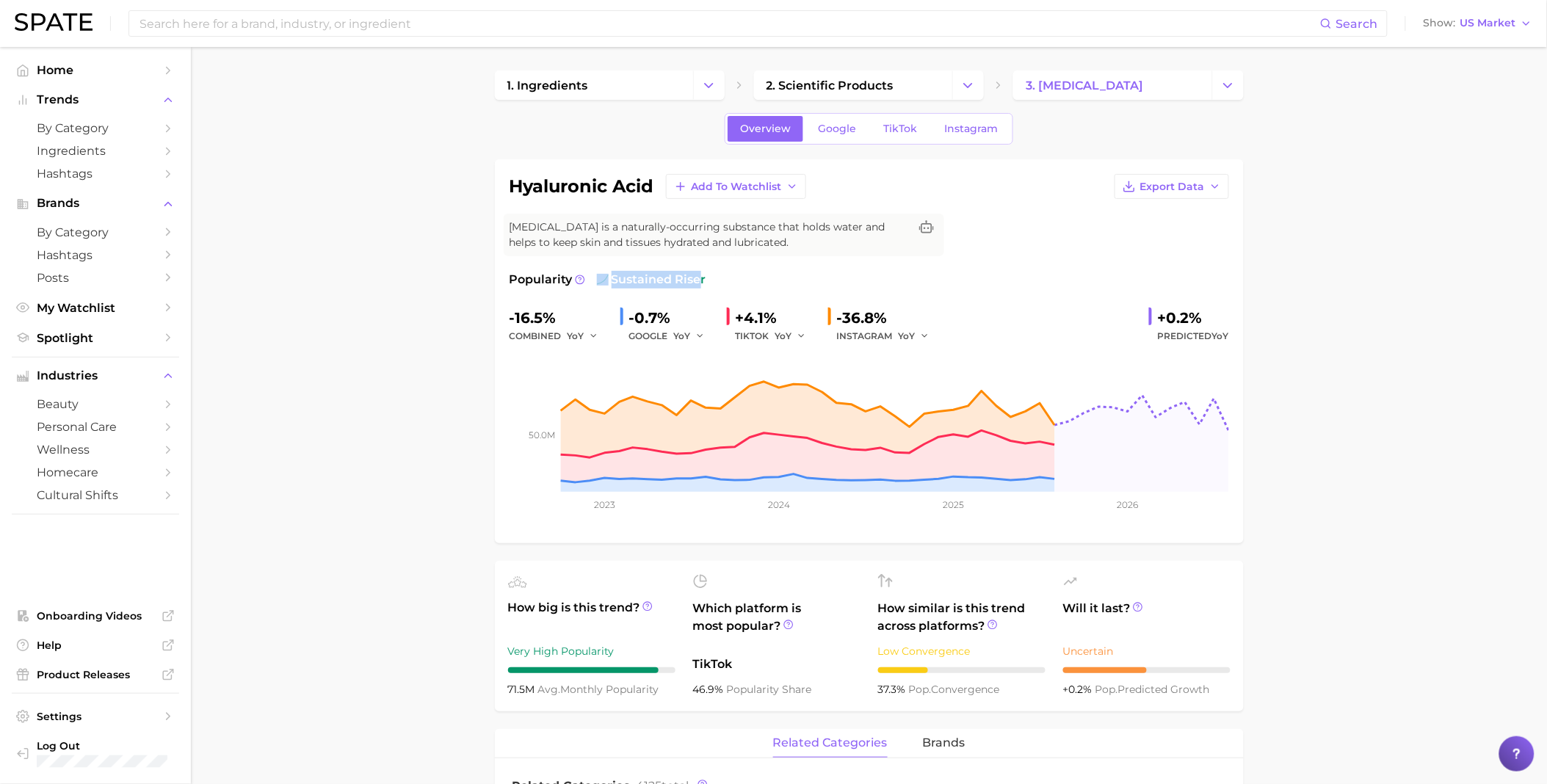
click at [698, 284] on div "Popularity sustained riser" at bounding box center [869, 280] width 719 height 18
copy span "sustained rise"
click at [101, 644] on span "Help" at bounding box center [95, 644] width 117 height 13
